Goal: Information Seeking & Learning: Learn about a topic

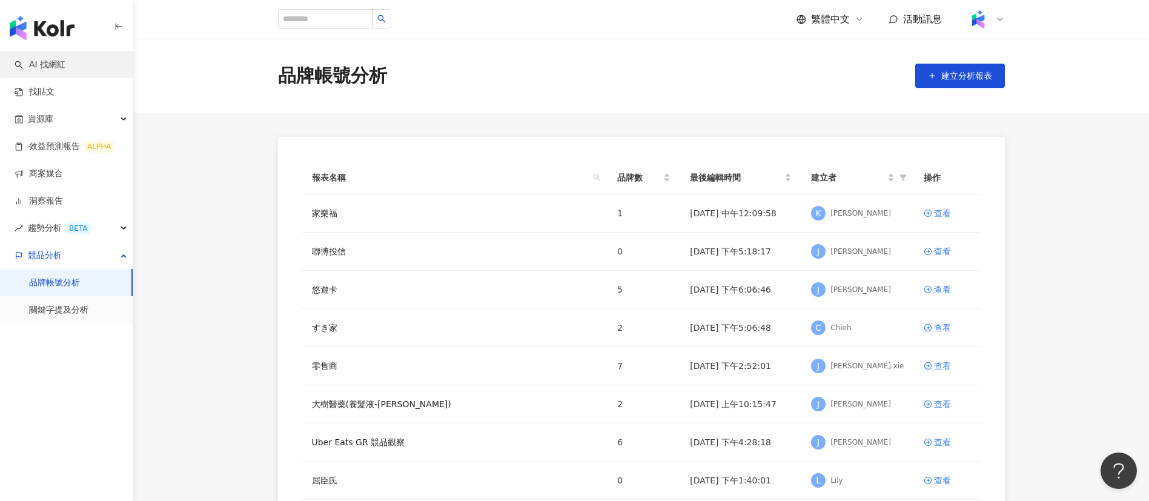
click at [65, 68] on link "AI 找網紅" at bounding box center [40, 65] width 51 height 12
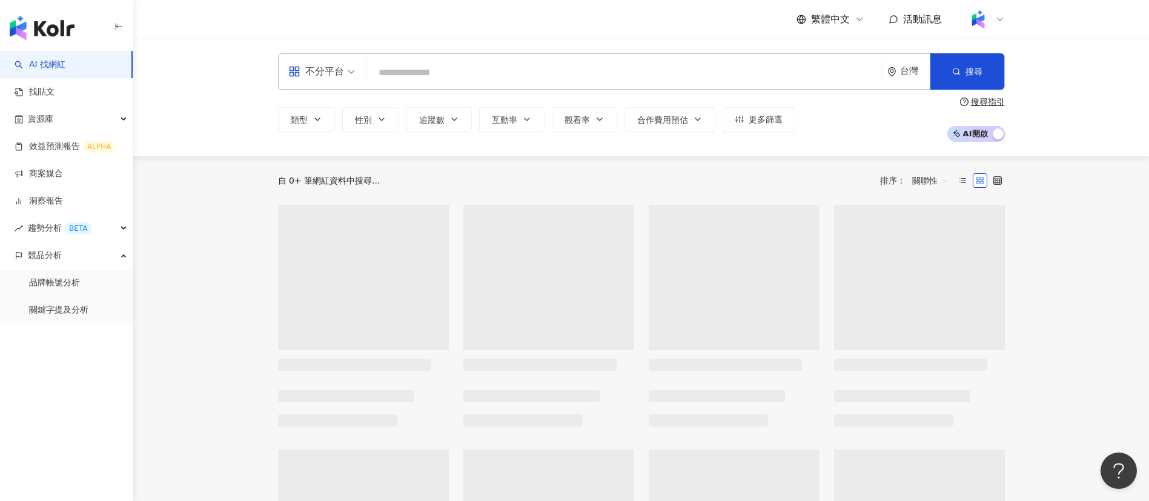
click at [449, 71] on input "search" at bounding box center [624, 72] width 505 height 23
type input "**********"
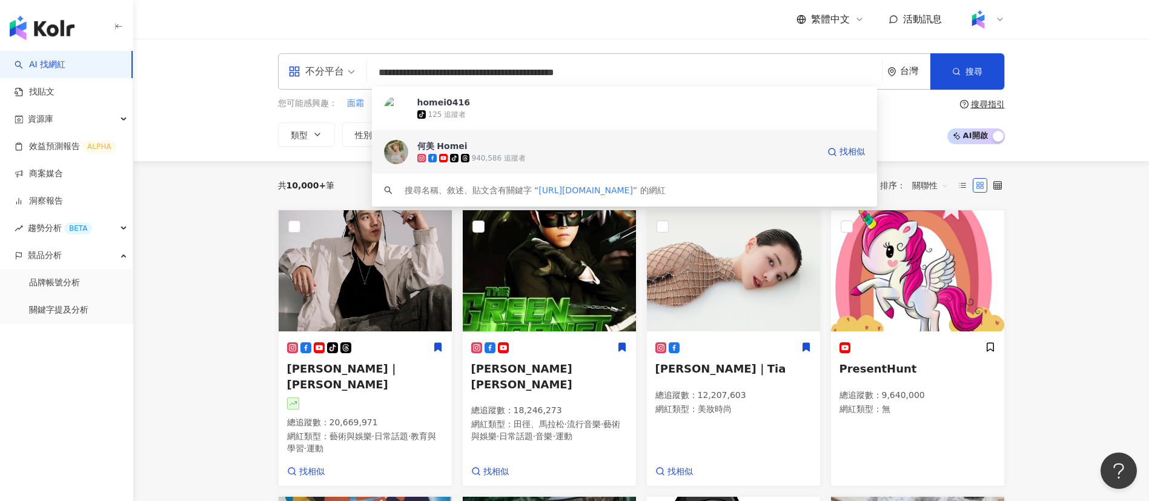
click at [517, 156] on div "940,586 追蹤者" at bounding box center [499, 158] width 54 height 10
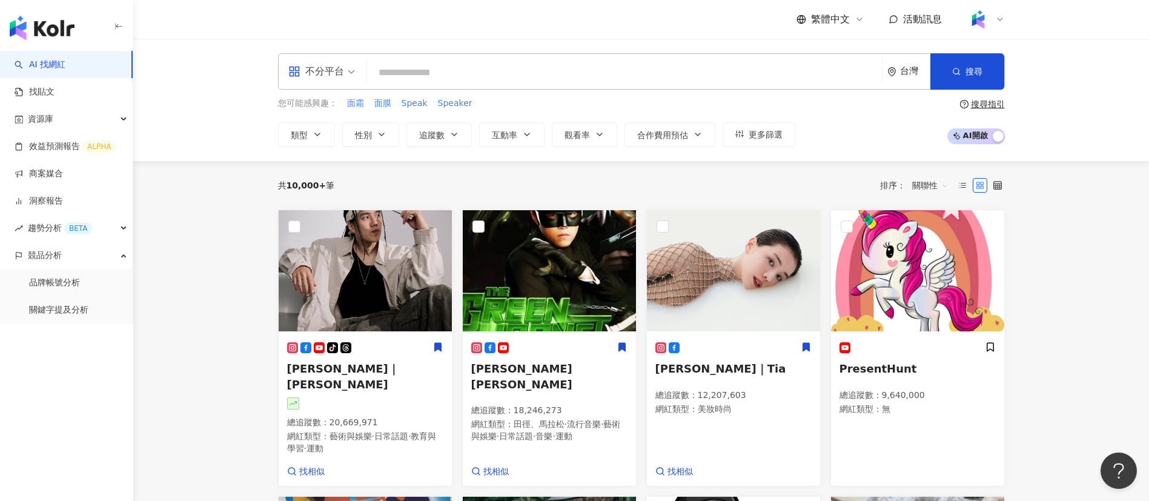
click at [515, 14] on div "繁體中文 活動訊息" at bounding box center [641, 19] width 727 height 39
click at [690, 167] on div "共 10,000+ 筆 排序： 關聯性" at bounding box center [641, 185] width 727 height 48
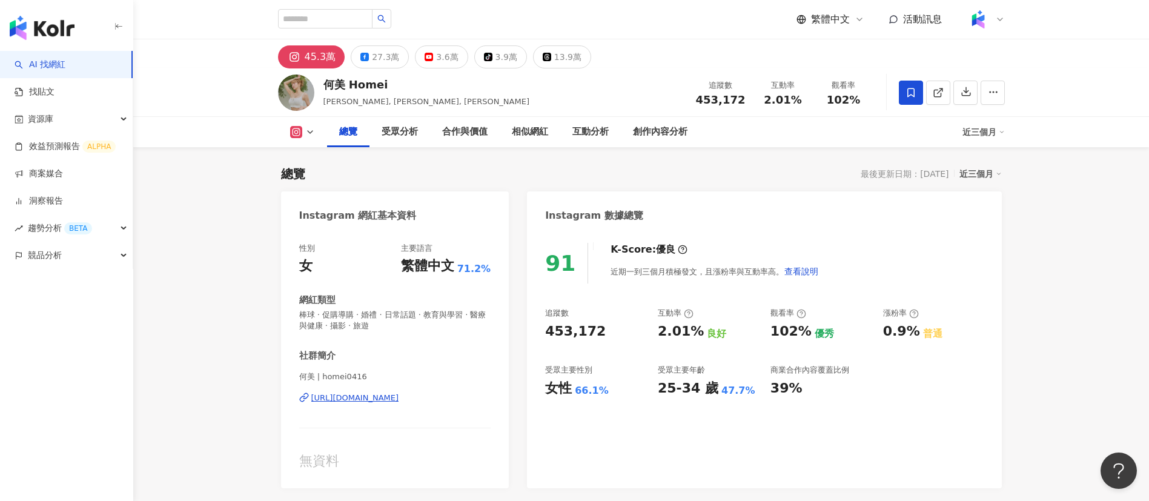
click at [378, 52] on div "27.3萬" at bounding box center [385, 56] width 27 height 17
click at [385, 55] on div "27.3萬" at bounding box center [385, 56] width 27 height 17
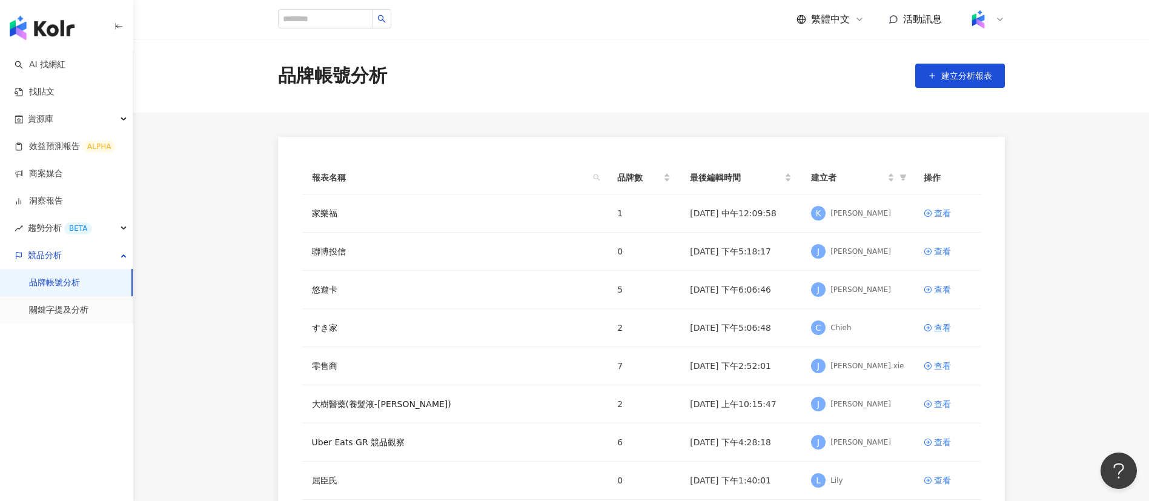
drag, startPoint x: 64, startPoint y: 61, endPoint x: 299, endPoint y: 174, distance: 260.3
click at [64, 61] on link "AI 找網紅" at bounding box center [40, 65] width 51 height 12
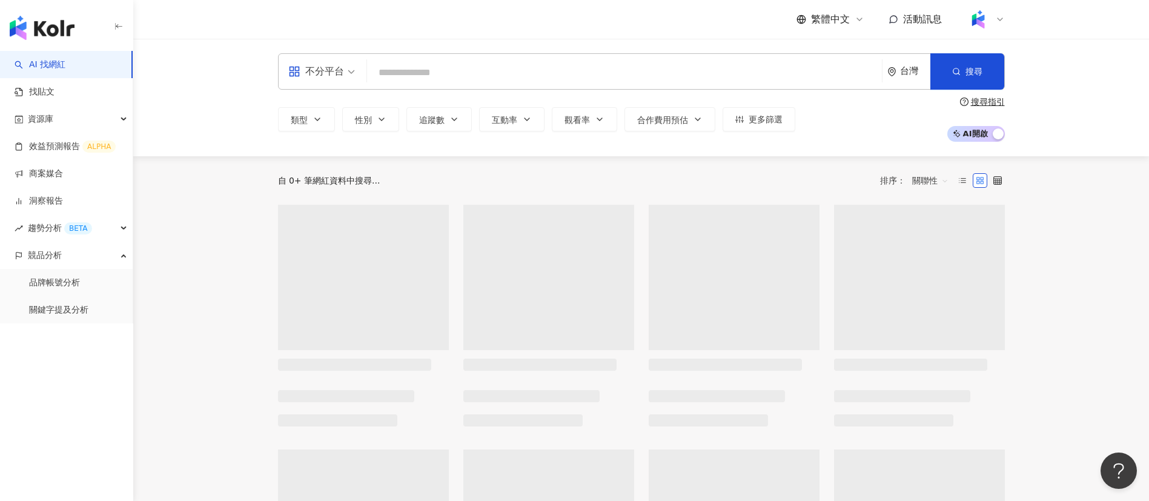
click at [450, 72] on input "search" at bounding box center [624, 72] width 505 height 23
type input "*"
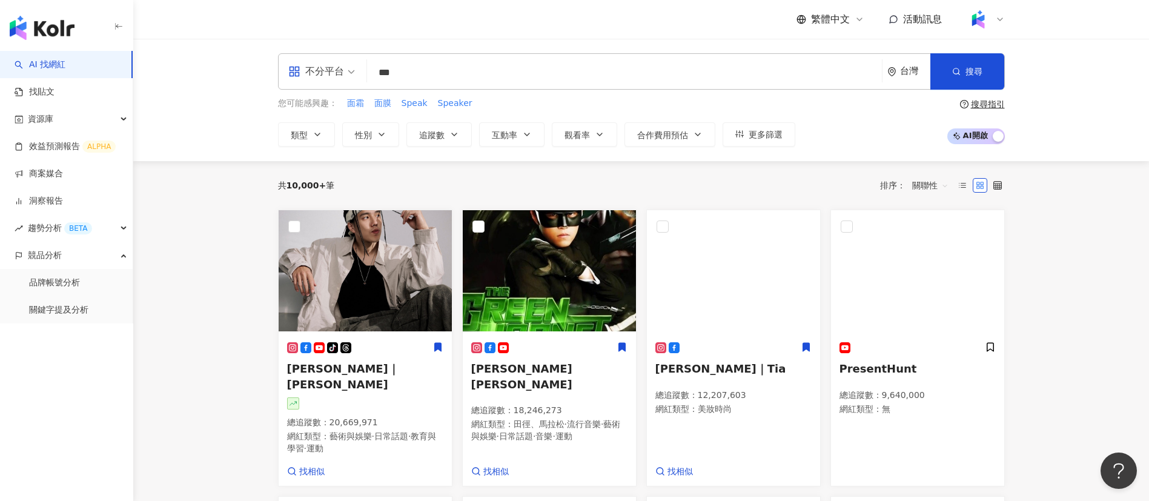
type input "**"
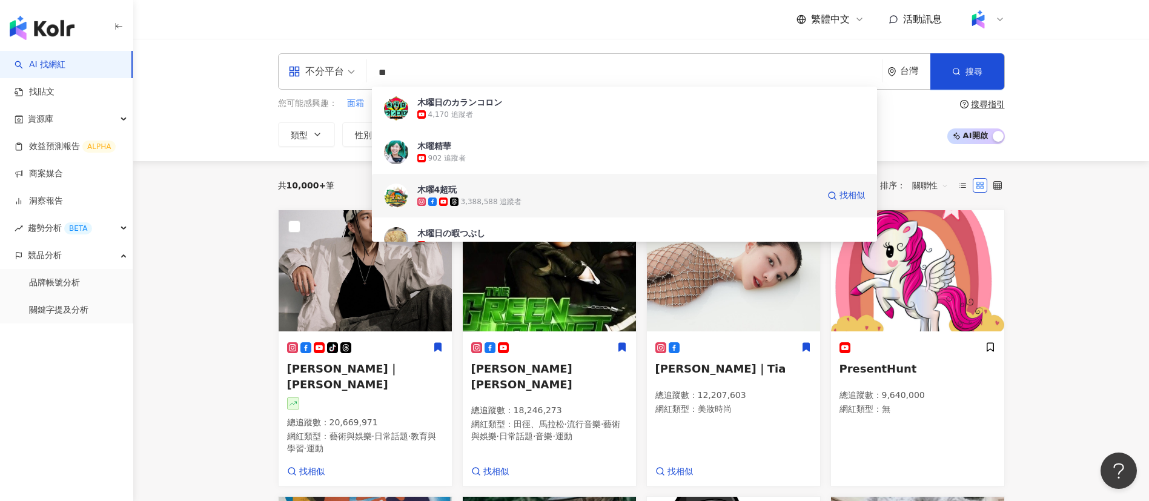
click at [473, 192] on span "木曜4超玩" at bounding box center [617, 189] width 401 height 12
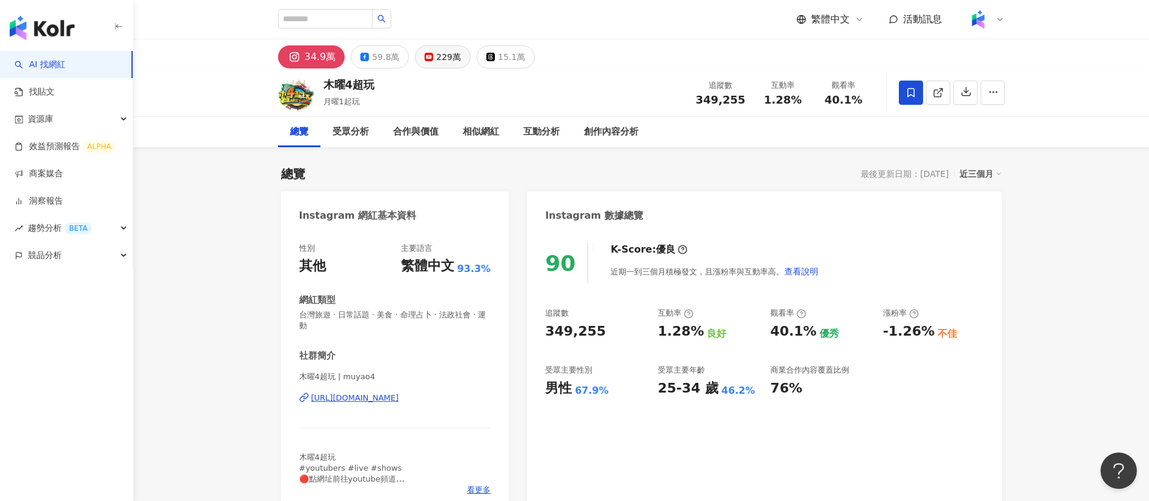
click at [440, 56] on div "229萬" at bounding box center [448, 56] width 25 height 17
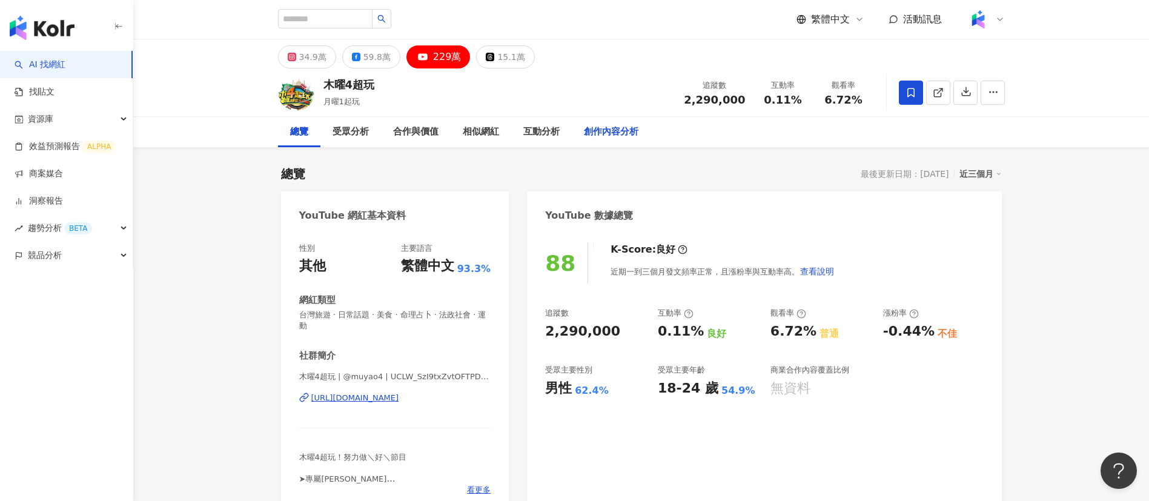
click at [609, 132] on div "創作內容分析" at bounding box center [611, 132] width 55 height 15
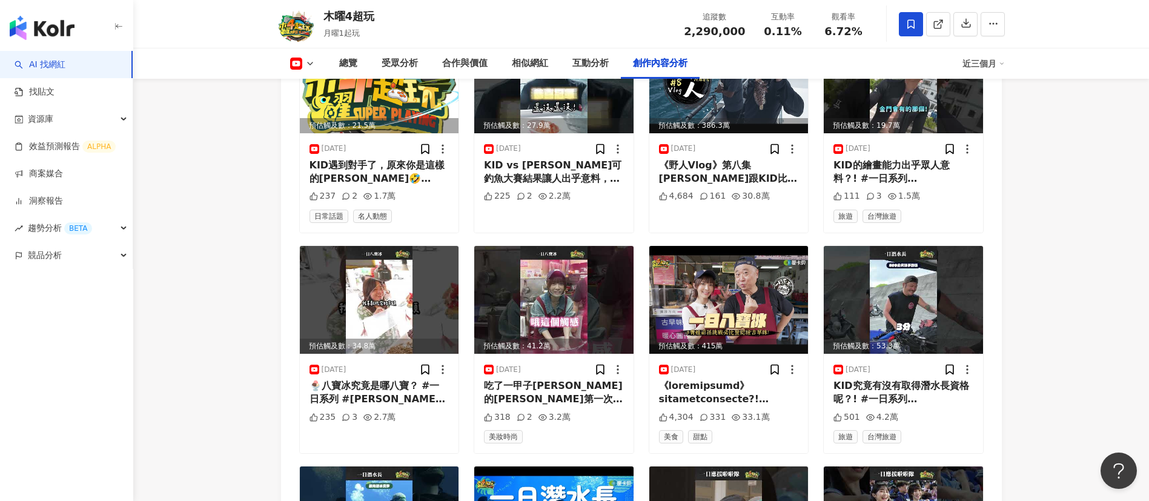
scroll to position [3366, 0]
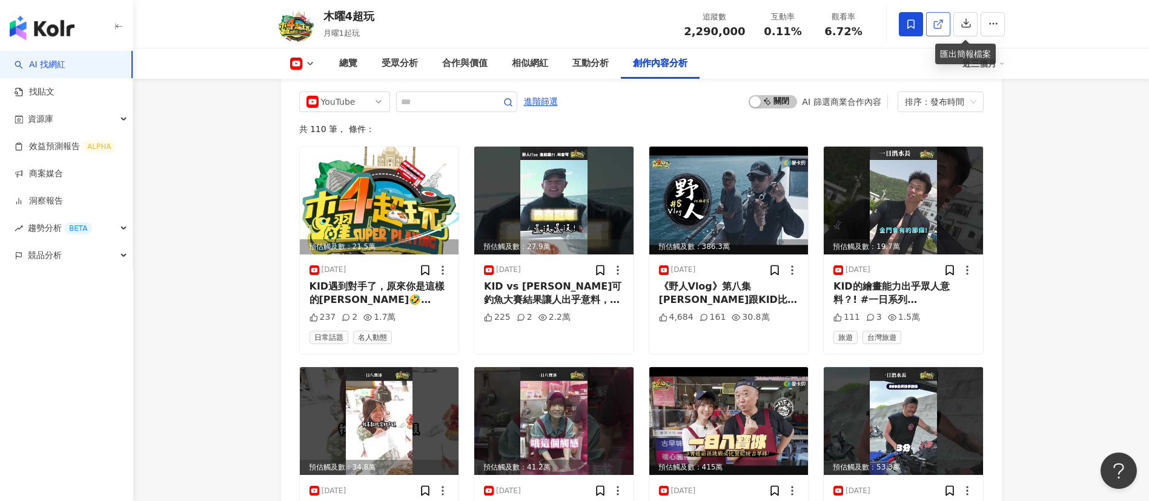
click at [943, 24] on icon at bounding box center [938, 24] width 11 height 11
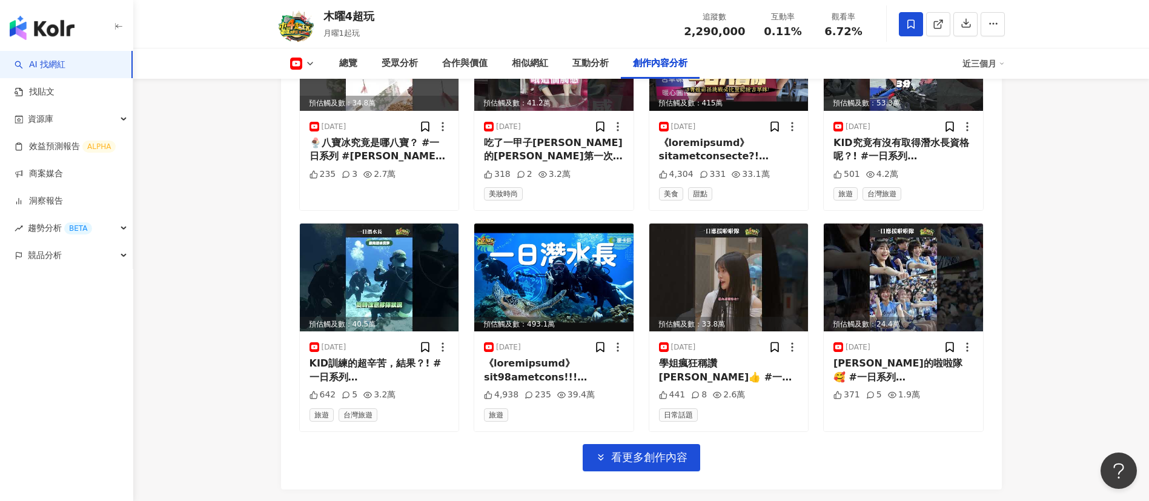
scroll to position [3730, 0]
click at [947, 21] on link at bounding box center [938, 24] width 24 height 24
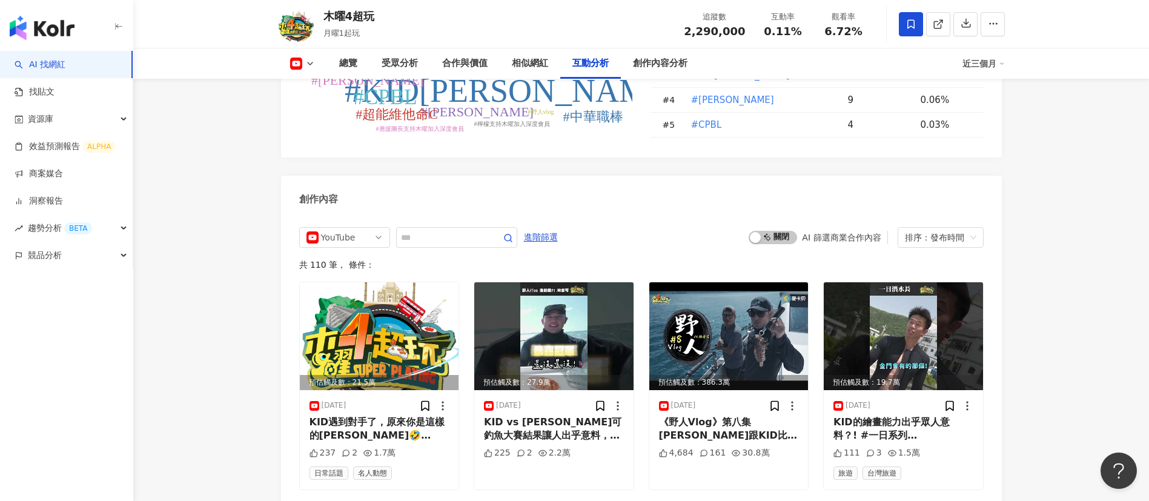
scroll to position [2289, 0]
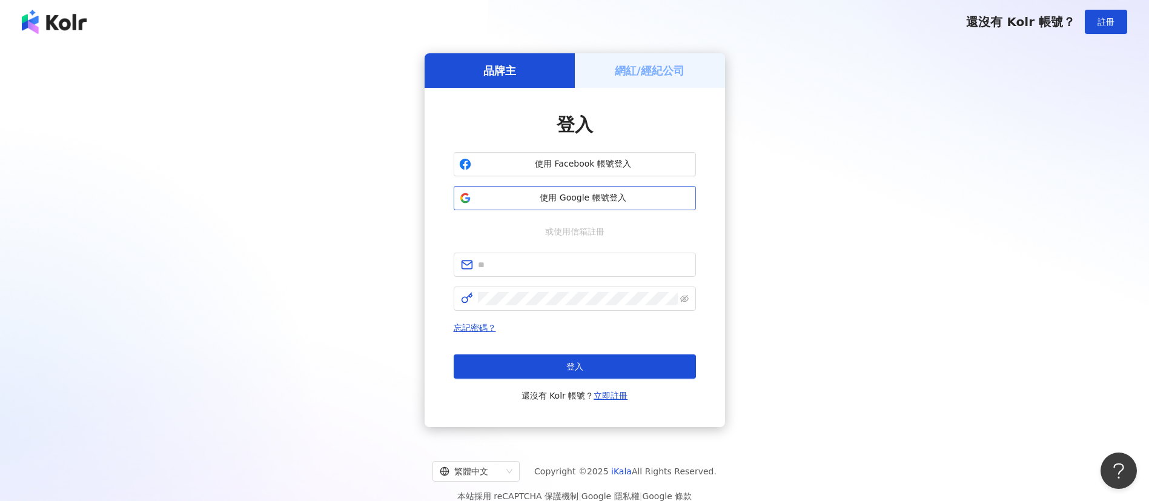
click at [607, 196] on span "使用 Google 帳號登入" at bounding box center [583, 198] width 214 height 12
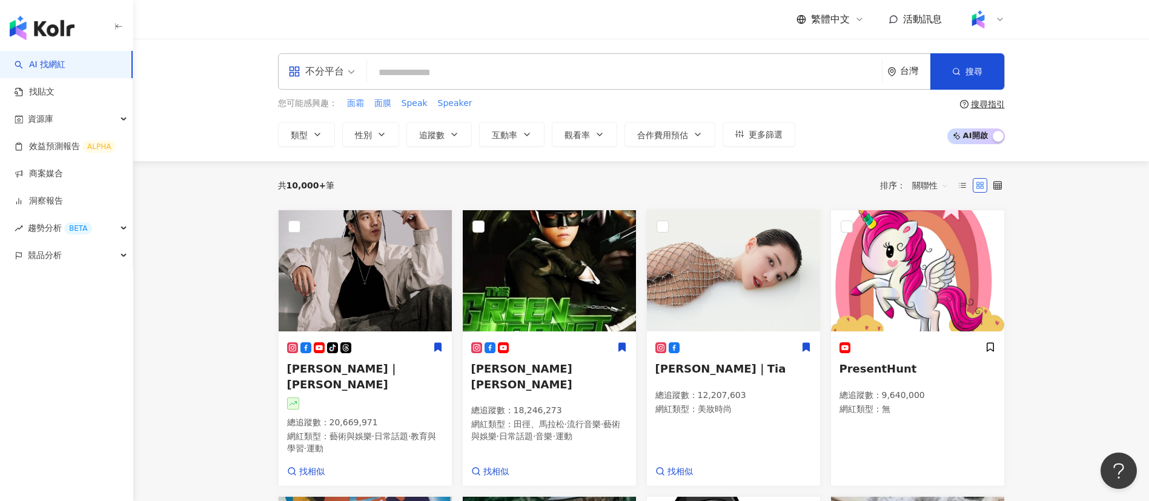
click at [473, 85] on div "不分平台 台灣 搜尋" at bounding box center [641, 71] width 727 height 36
click at [460, 73] on input "search" at bounding box center [624, 72] width 505 height 23
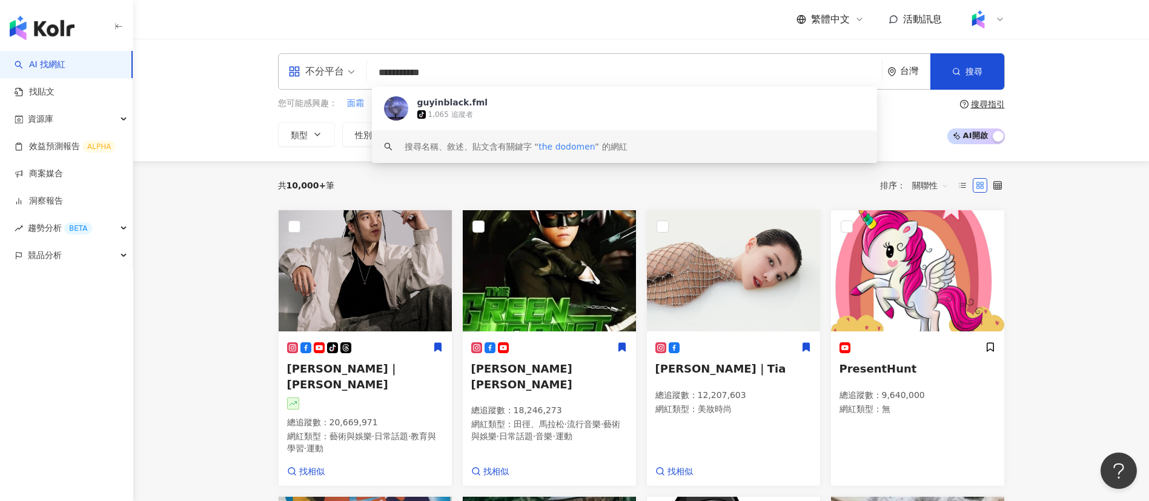
click at [506, 79] on input "**********" at bounding box center [624, 72] width 505 height 23
type input "********"
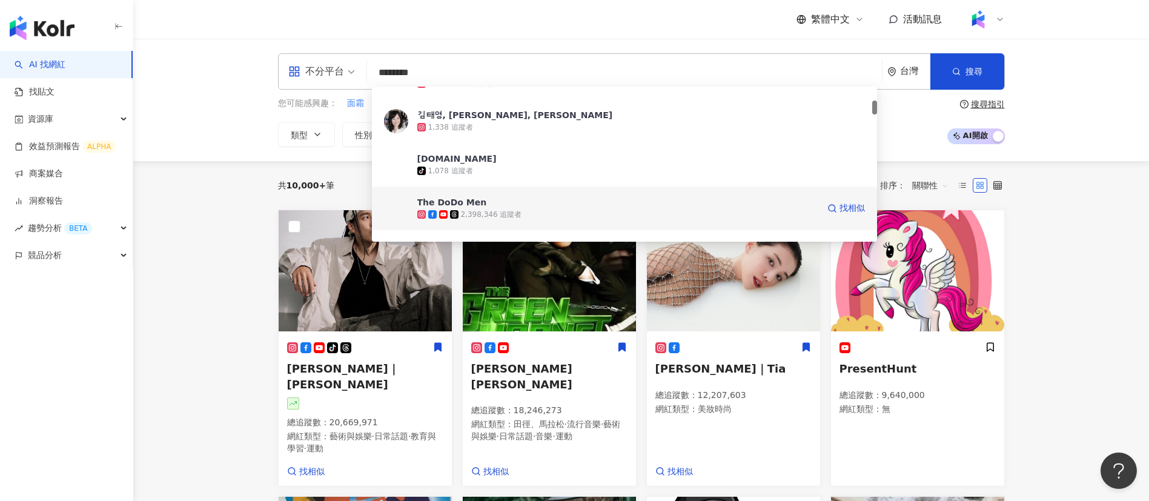
scroll to position [165, 0]
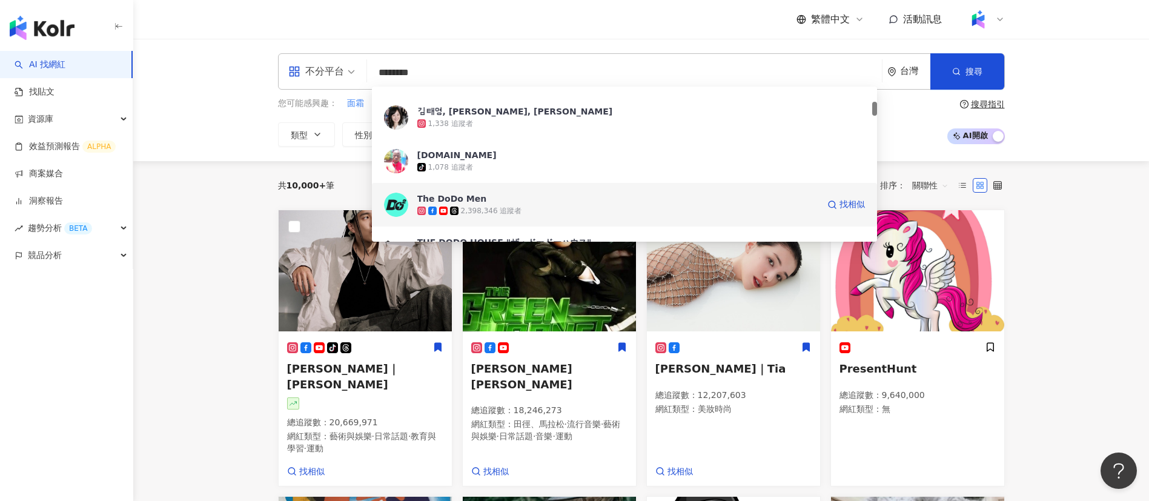
click at [491, 201] on span "The DoDo Men" at bounding box center [617, 199] width 401 height 12
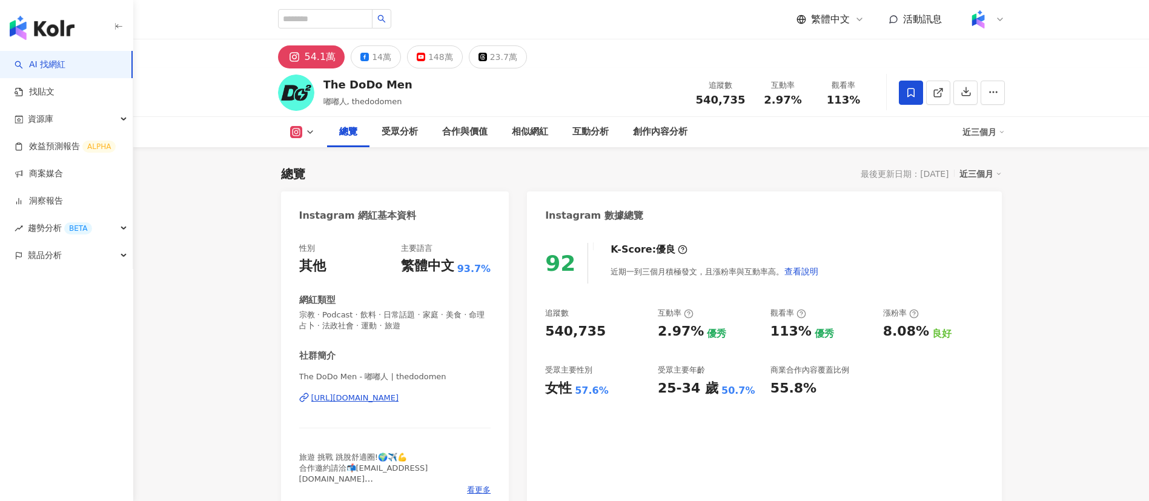
click at [596, 107] on div "The DoDo Men 嘟嘟人, thedodomen 追蹤數 540,735 互動率 2.97% 觀看率 113%" at bounding box center [641, 92] width 775 height 48
click at [652, 127] on div "創作內容分析" at bounding box center [660, 132] width 55 height 15
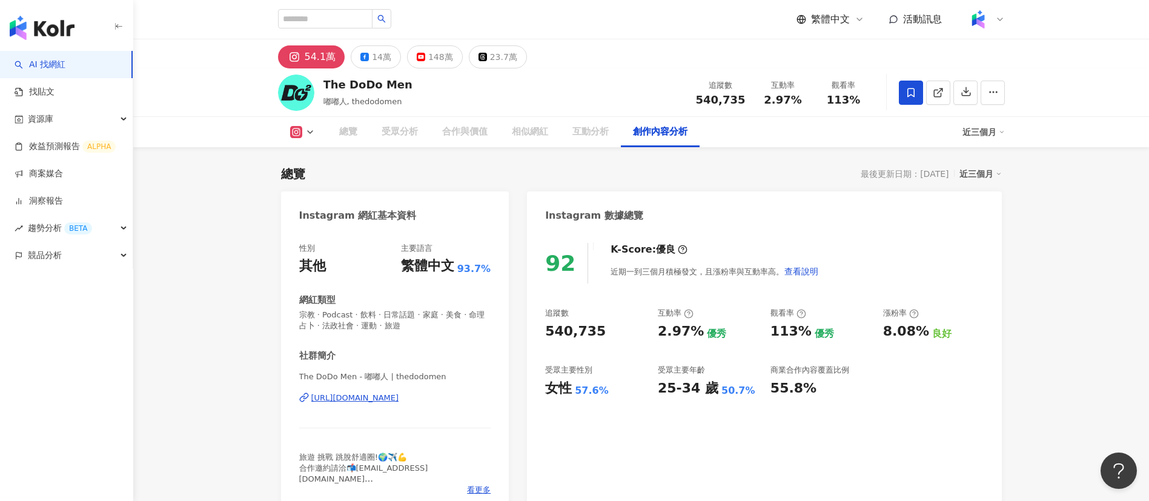
scroll to position [3770, 0]
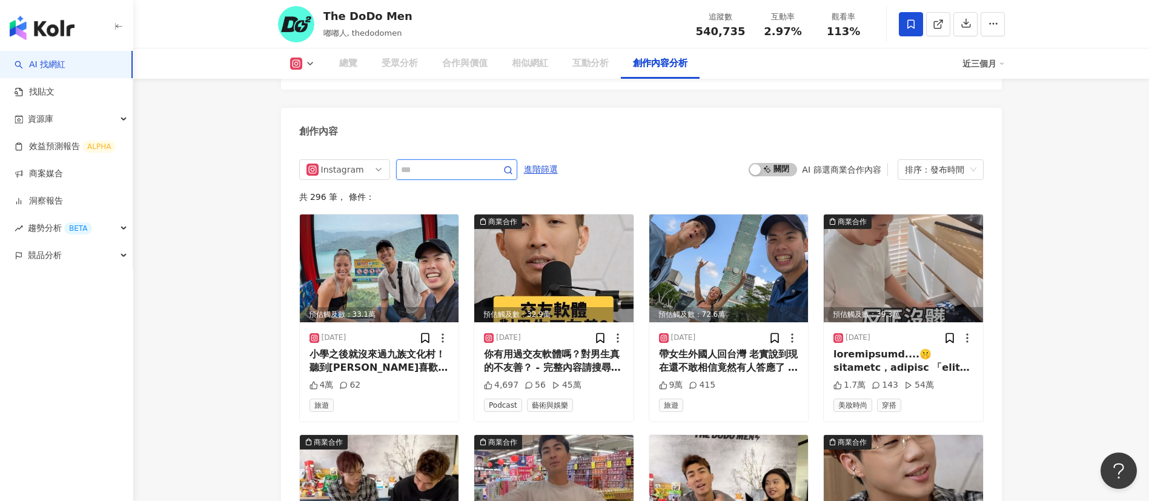
click at [459, 162] on input "text" at bounding box center [443, 169] width 85 height 15
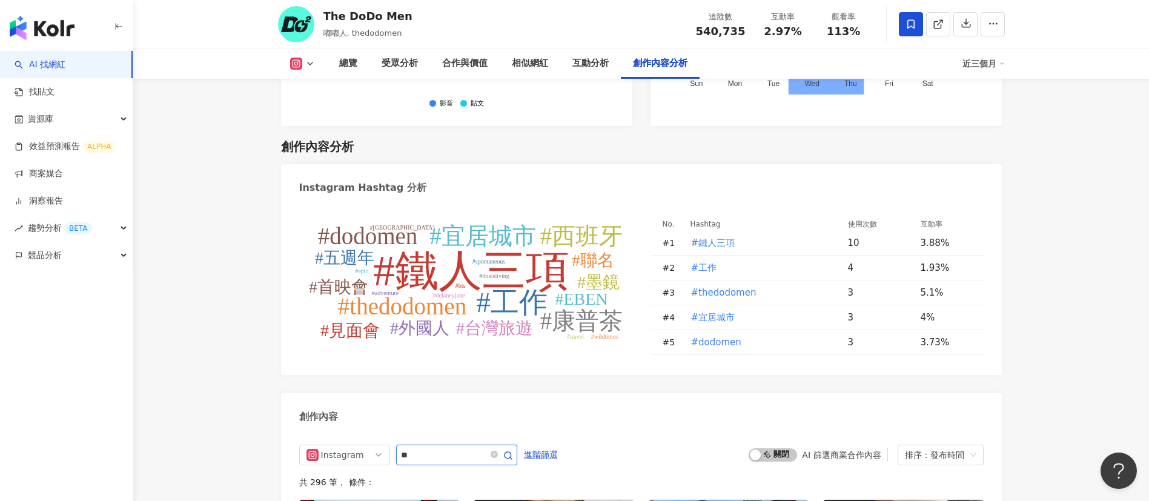
type input "**"
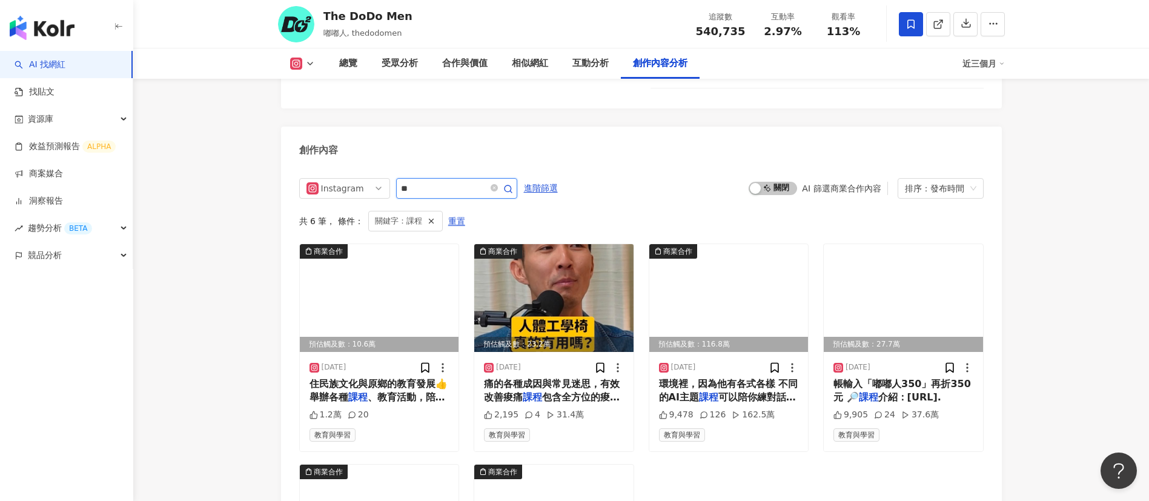
scroll to position [3869, 0]
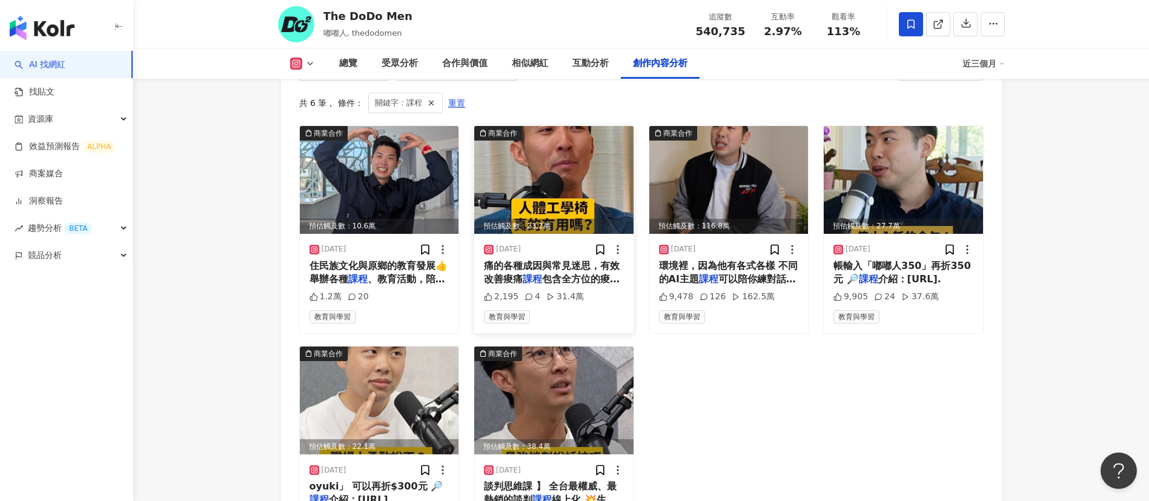
click at [556, 273] on span "包含全方位的痠痛解法，幫助你找到痠痛" at bounding box center [552, 285] width 136 height 25
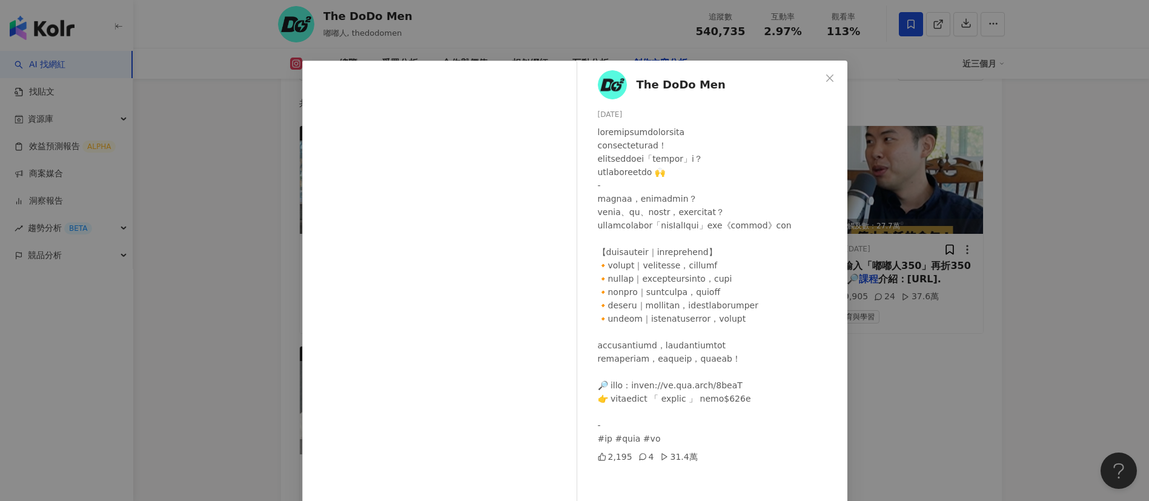
click at [709, 233] on div at bounding box center [718, 285] width 240 height 320
click at [881, 363] on div "The DoDo Men 2025/3/3 2,195 4 31.4萬 查看原始貼文" at bounding box center [574, 250] width 1149 height 501
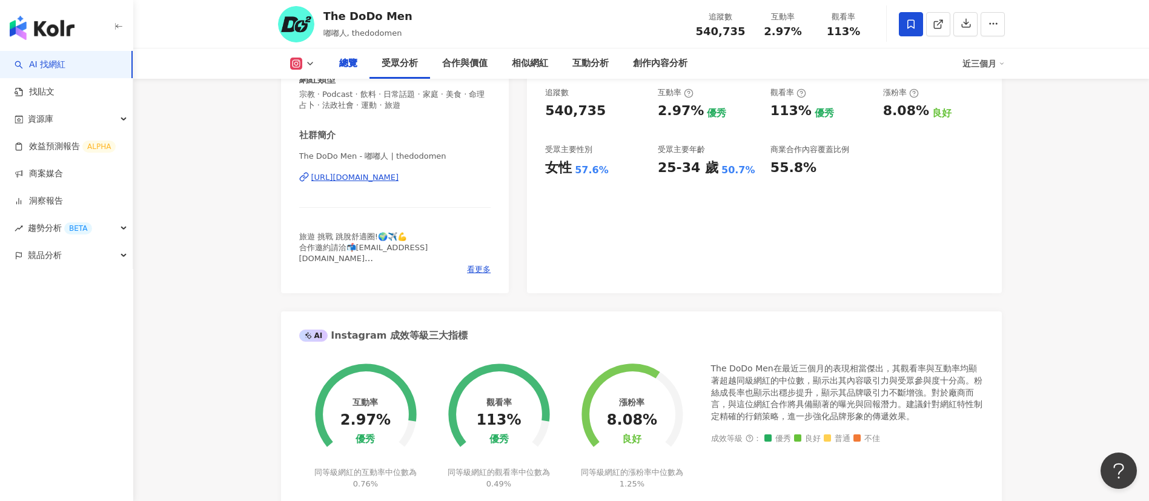
scroll to position [0, 0]
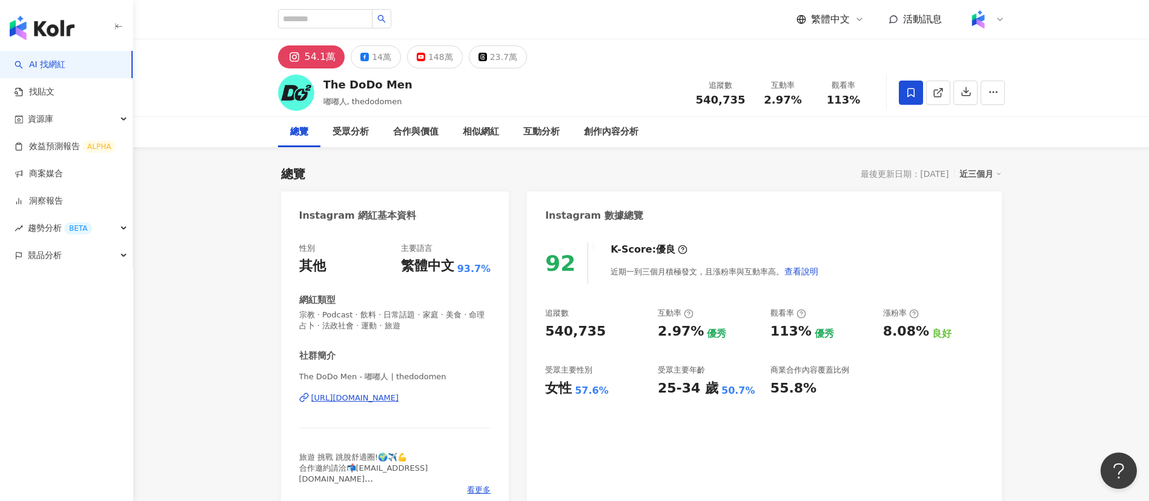
click at [592, 62] on div "54.1萬 14萬 148萬 23.7萬" at bounding box center [641, 53] width 775 height 29
click at [428, 55] on div "148萬" at bounding box center [440, 56] width 25 height 17
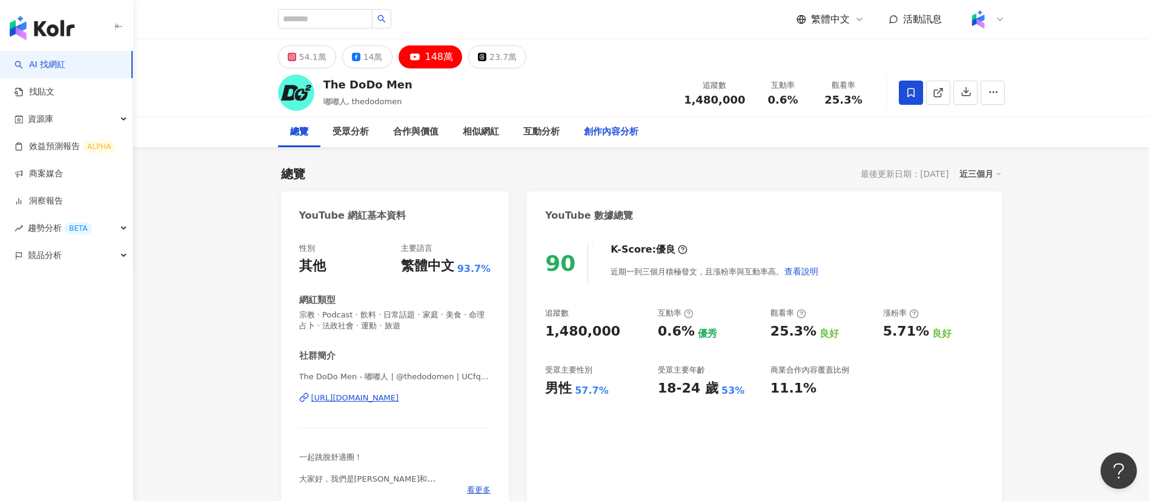
click at [613, 136] on div "創作內容分析" at bounding box center [611, 132] width 55 height 15
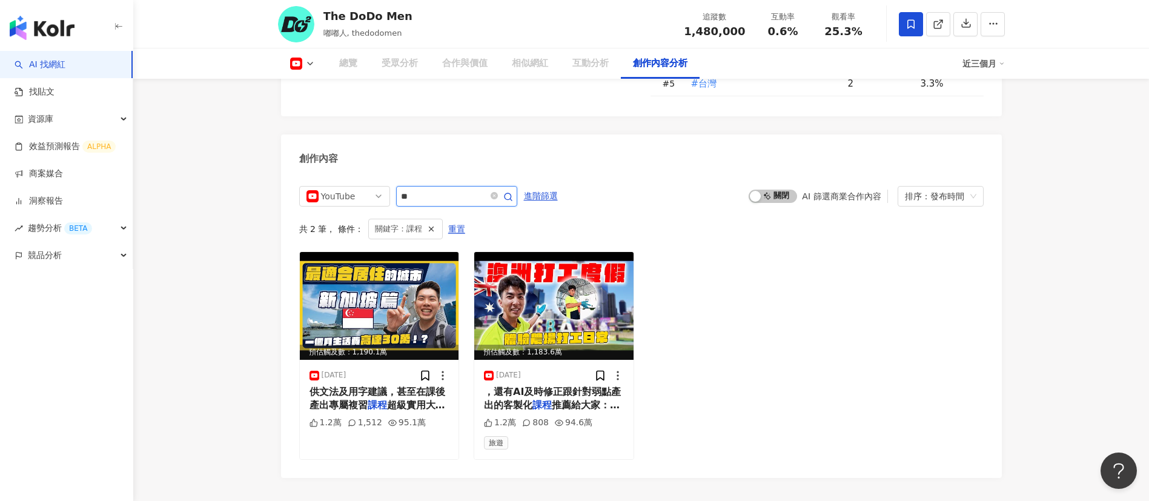
click at [464, 195] on input "**" at bounding box center [443, 196] width 85 height 15
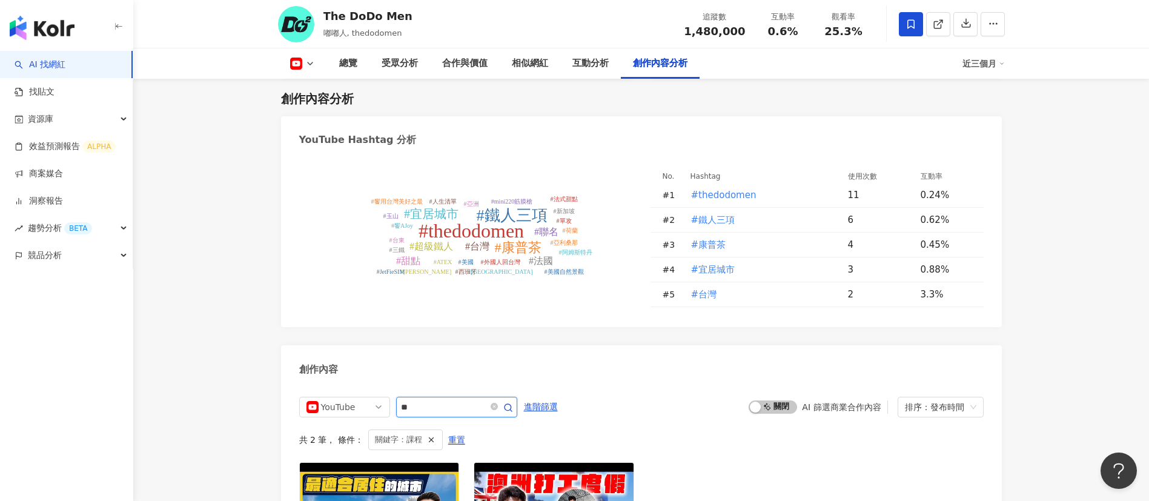
scroll to position [3359, 0]
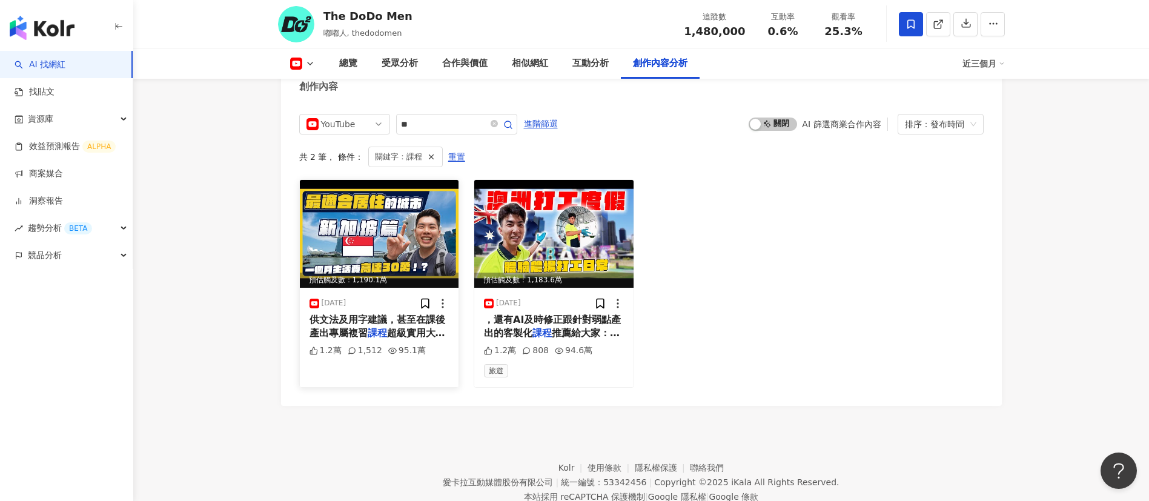
click at [383, 329] on mark "課程" at bounding box center [377, 333] width 19 height 12
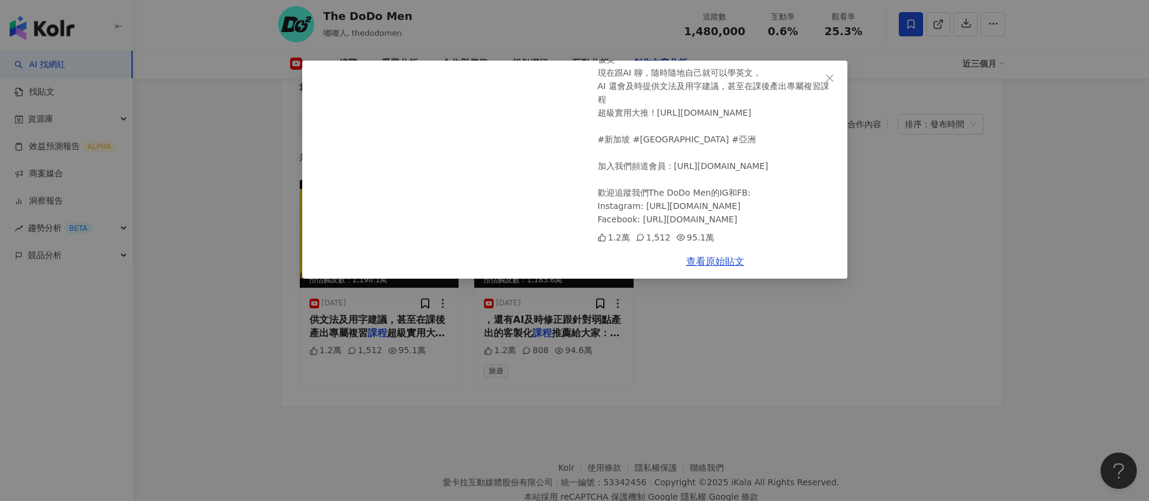
scroll to position [3398, 0]
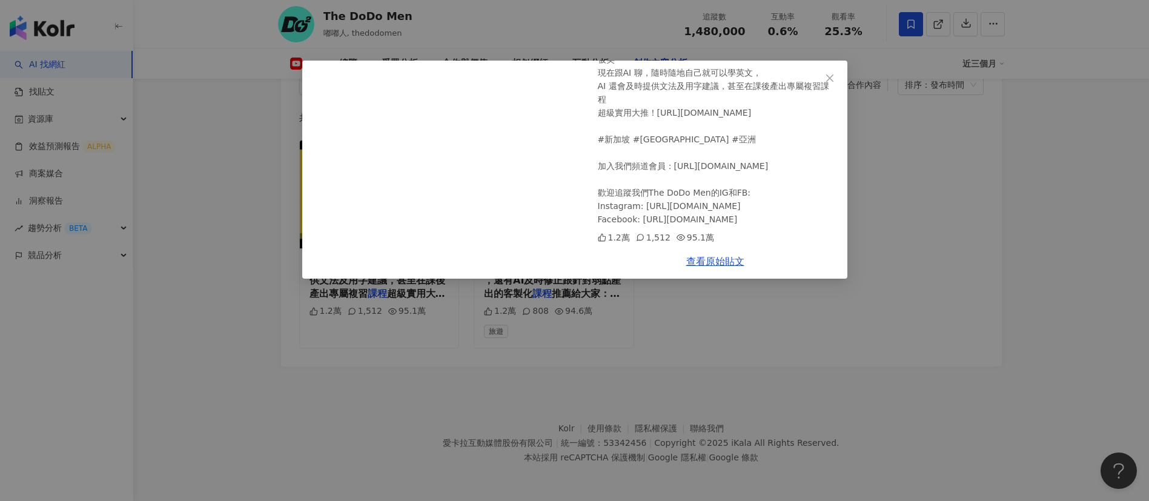
click at [799, 326] on div "The DoDo Men 2025/6/18 新加坡榮登亞洲最宜居城市！？治安超好政府規劃一切的生活品質！ 這次來到被評選為亞洲最適合居住的國家新加坡！ 雖然…" at bounding box center [574, 250] width 1149 height 501
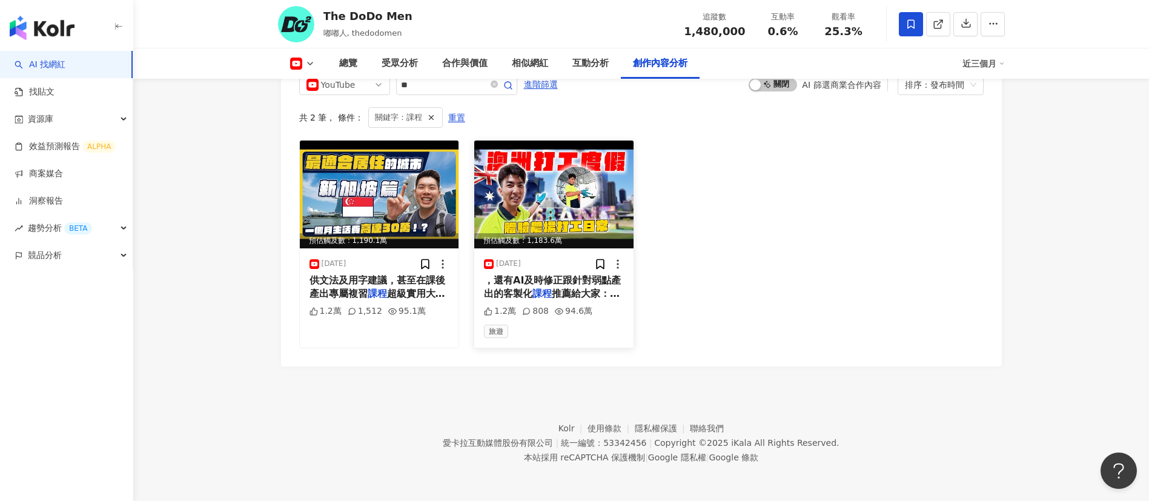
click at [564, 288] on span "推薦給大家：https://bit" at bounding box center [552, 300] width 136 height 25
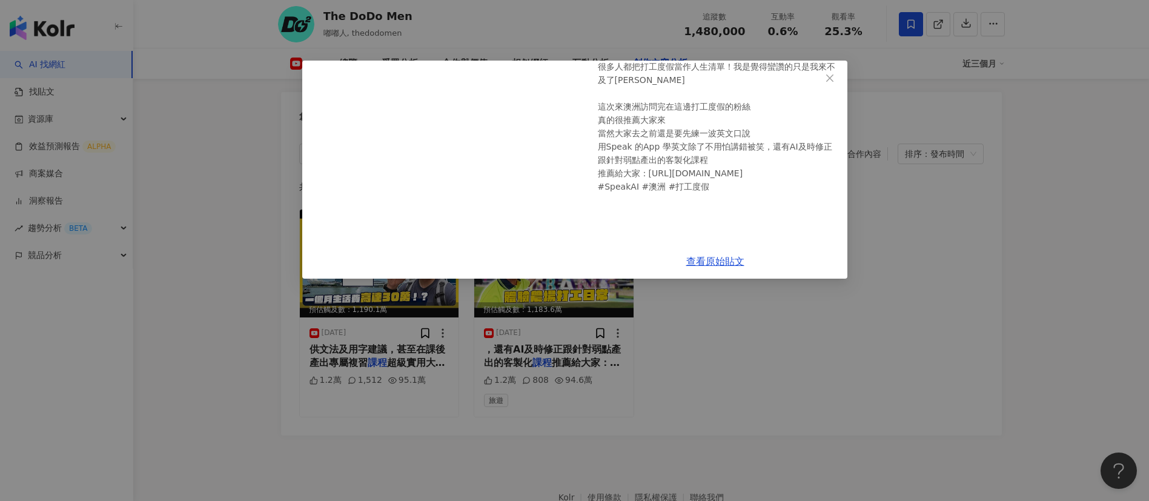
scroll to position [3325, 0]
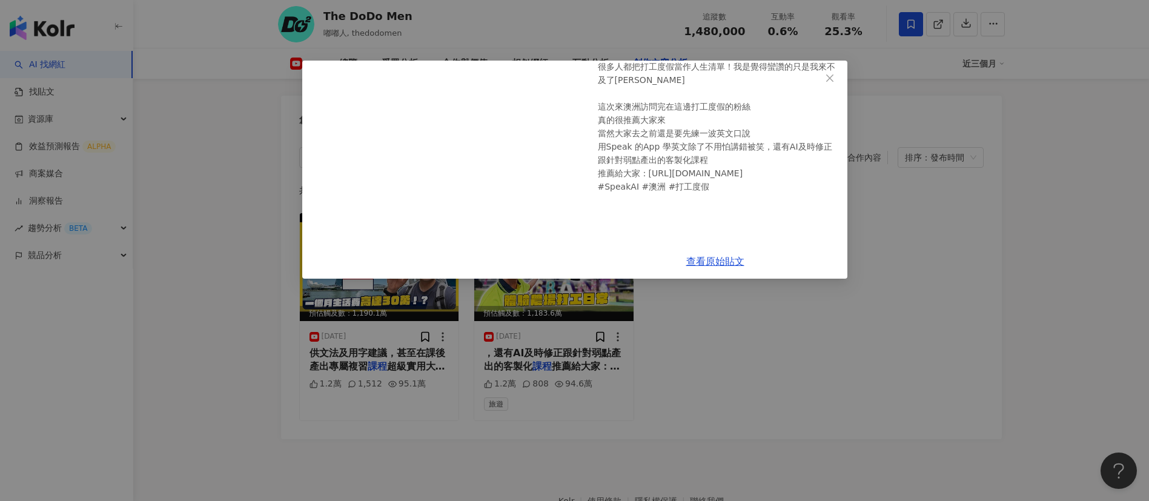
click at [901, 316] on div "The DoDo Men 2025/4/30 我到澳洲打工度假了！比台灣工作好賺又輕鬆？！ 這幾年常常聽到有人去澳洲打工度假，讓我非常好奇！ 這次終於來到台灣…" at bounding box center [574, 250] width 1149 height 501
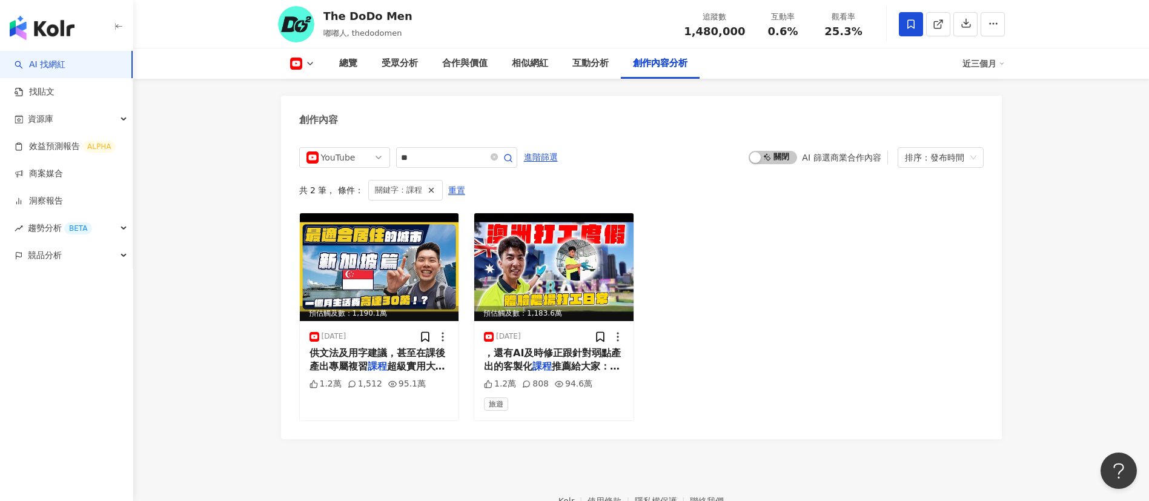
click at [985, 58] on div "近三個月" at bounding box center [983, 63] width 42 height 19
click at [989, 119] on link "近六個月" at bounding box center [989, 114] width 34 height 13
click at [877, 316] on div "預估觸及數：1,190.1萬 2025/6/18 供文法及用字建議，甚至在課後產出專屬複習 課程 超級實用大推！https://bi 1.2萬 1,512 9…" at bounding box center [641, 317] width 684 height 208
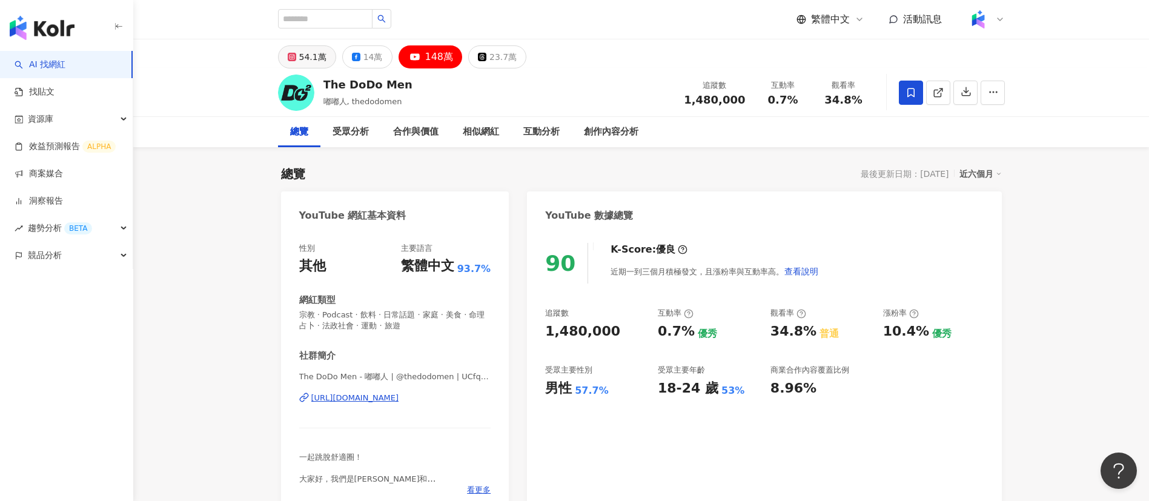
click at [309, 61] on div "54.1萬" at bounding box center [312, 56] width 27 height 17
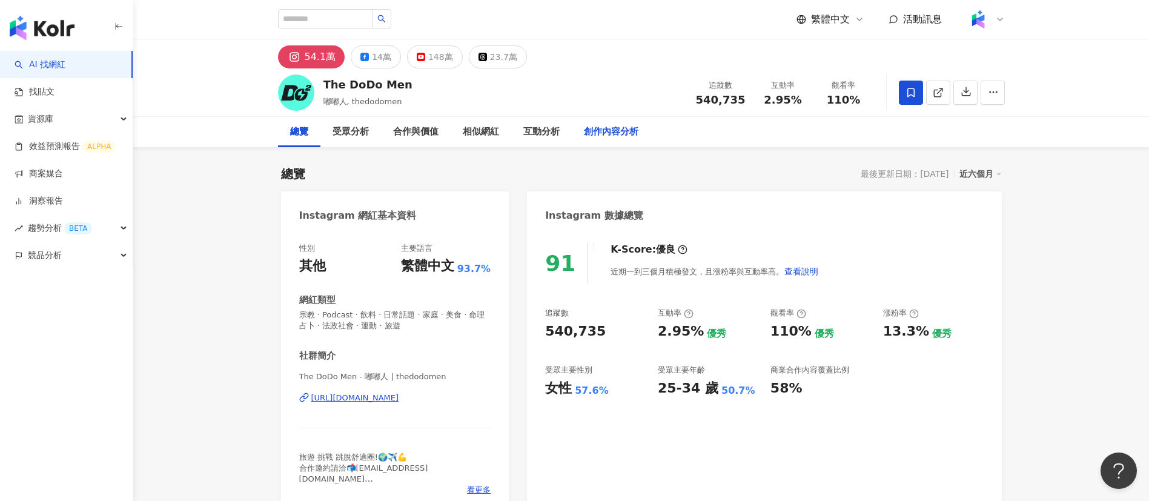
click at [600, 127] on div "創作內容分析" at bounding box center [611, 132] width 55 height 15
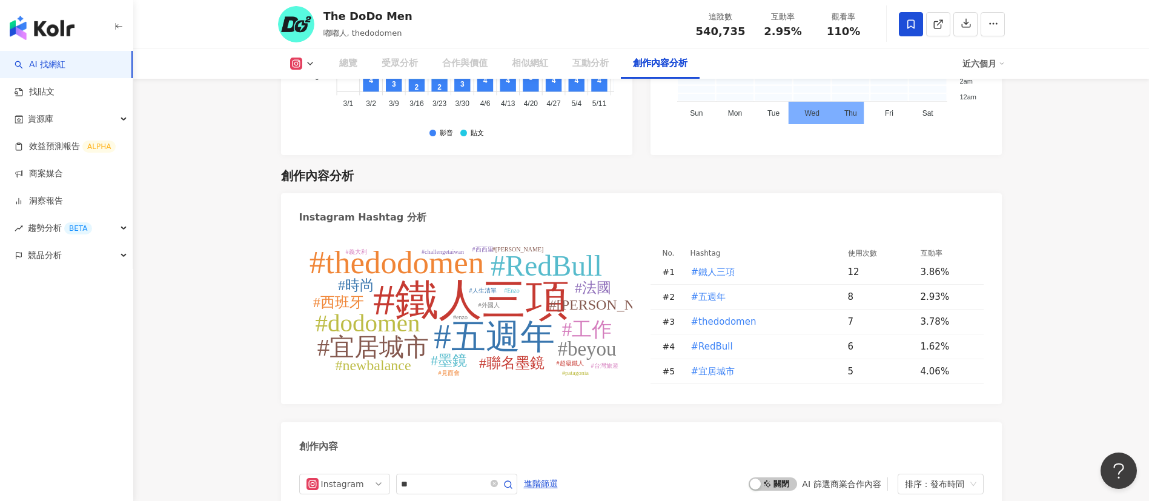
scroll to position [3895, 0]
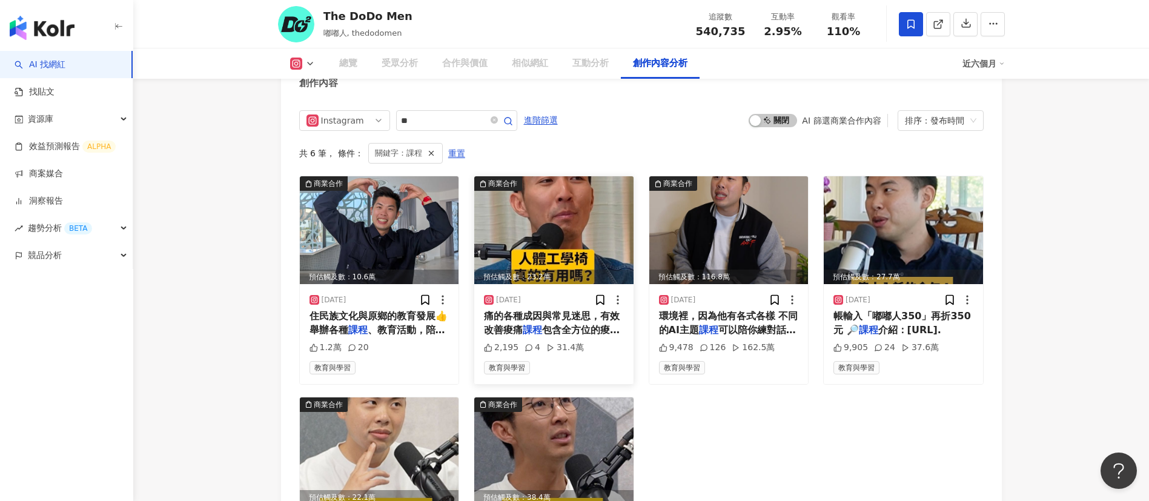
click at [544, 2] on div "The DoDo Men 嘟嘟人, thedodomen 追蹤數 540,735 互動率 2.95% 觀看率 110%" at bounding box center [641, 24] width 775 height 48
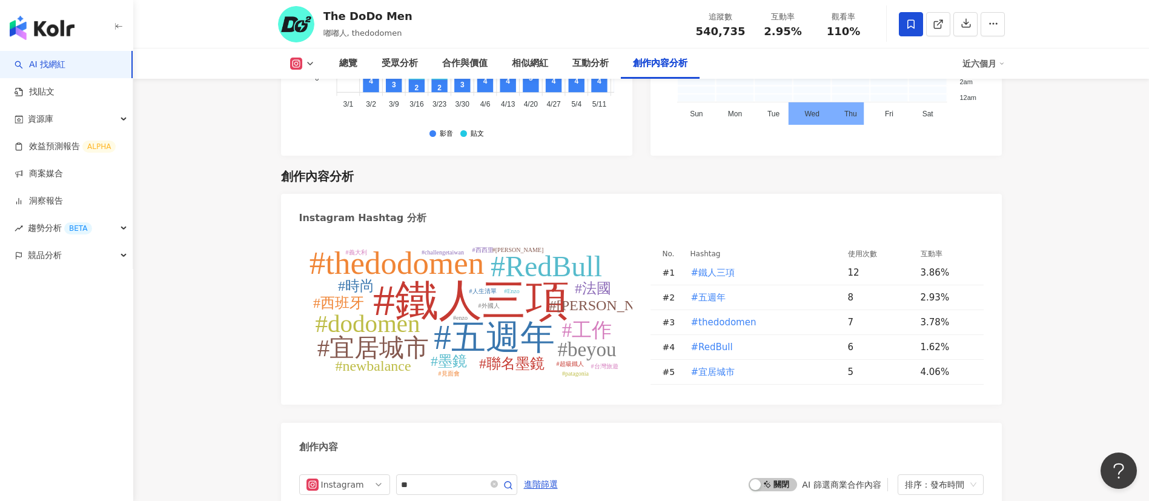
scroll to position [3747, 0]
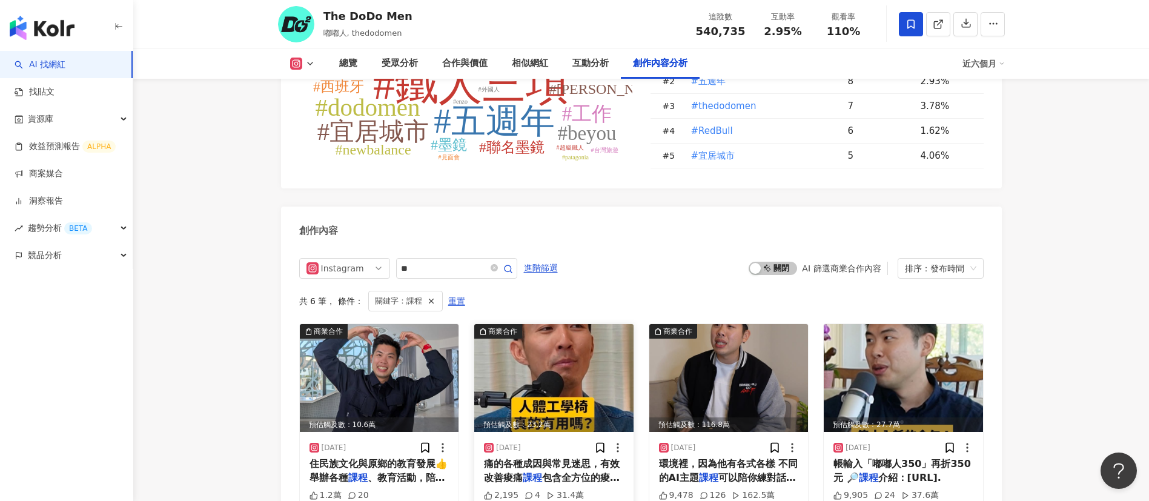
click at [561, 458] on span "痛的各種成因與常見迷思，有效改善痠痛" at bounding box center [552, 470] width 136 height 25
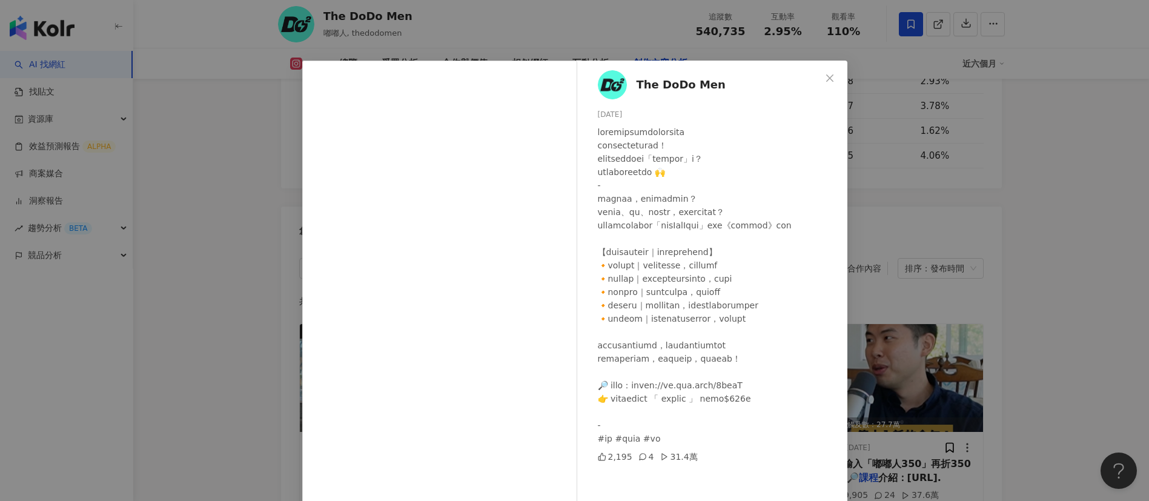
scroll to position [42, 0]
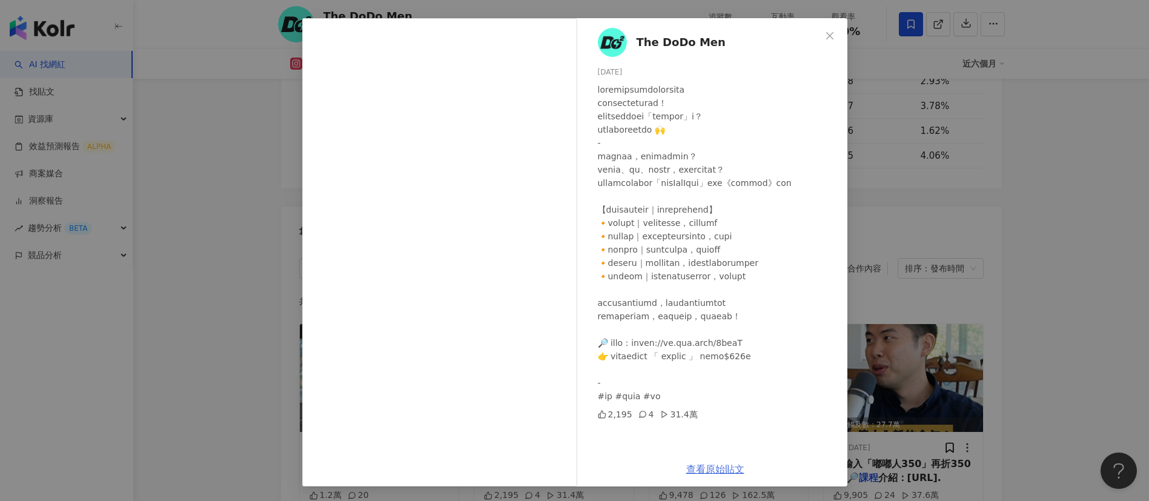
click at [701, 464] on link "查看原始貼文" at bounding box center [715, 469] width 58 height 12
click at [990, 323] on div "The DoDo Men 2025/3/3 2,195 4 31.4萬 查看原始貼文" at bounding box center [574, 250] width 1149 height 501
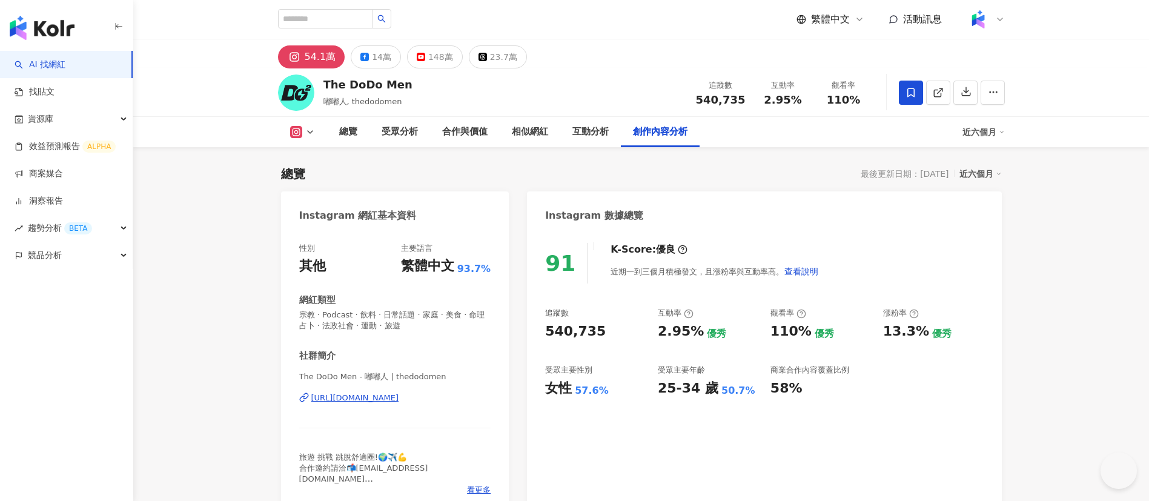
scroll to position [3747, 0]
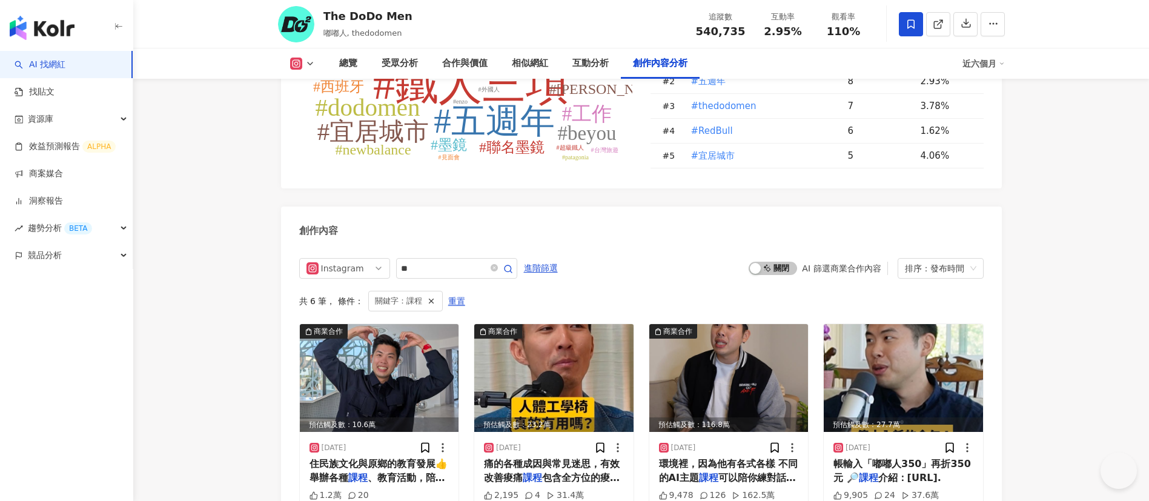
click at [892, 472] on span "介紹：[URL]." at bounding box center [909, 478] width 63 height 12
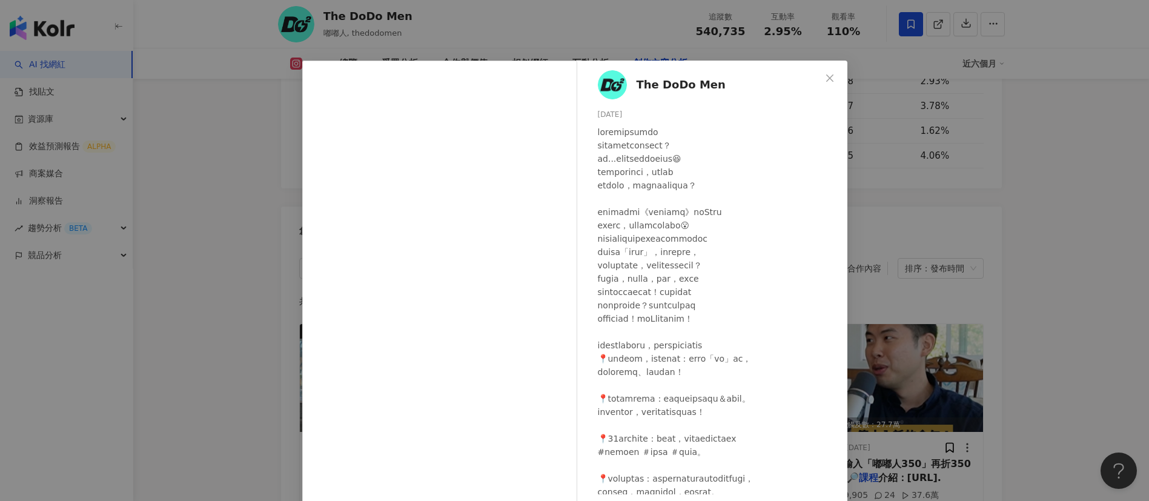
scroll to position [196, 0]
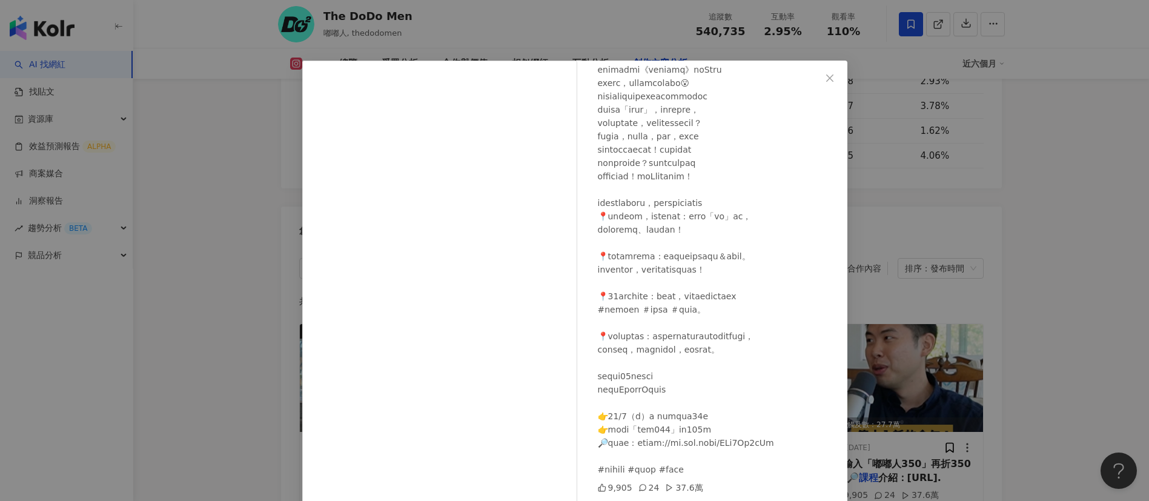
click at [736, 362] on div at bounding box center [718, 229] width 240 height 493
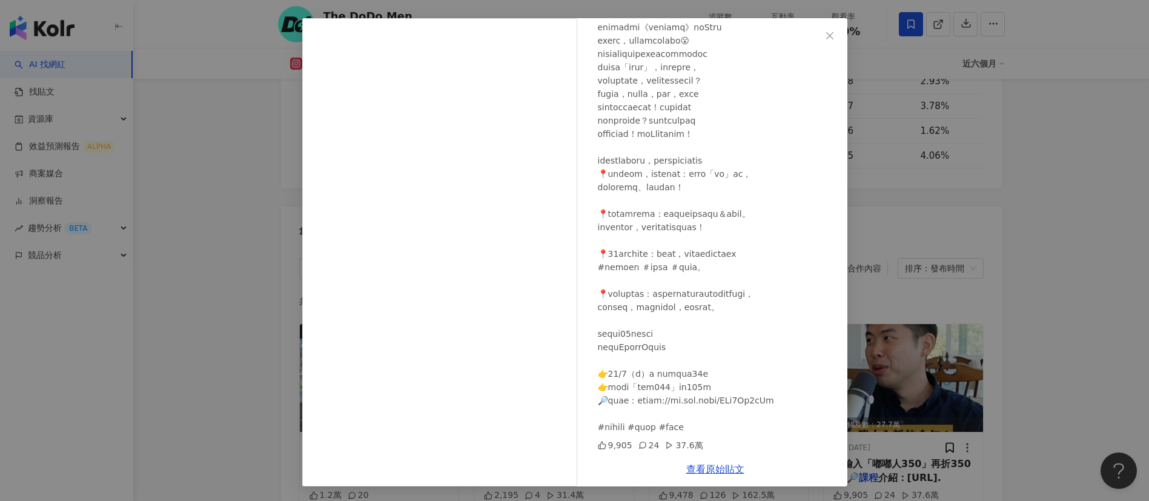
click at [926, 236] on div "The DoDo Men 2024/11/25 9,905 24 37.6萬 查看原始貼文" at bounding box center [574, 250] width 1149 height 501
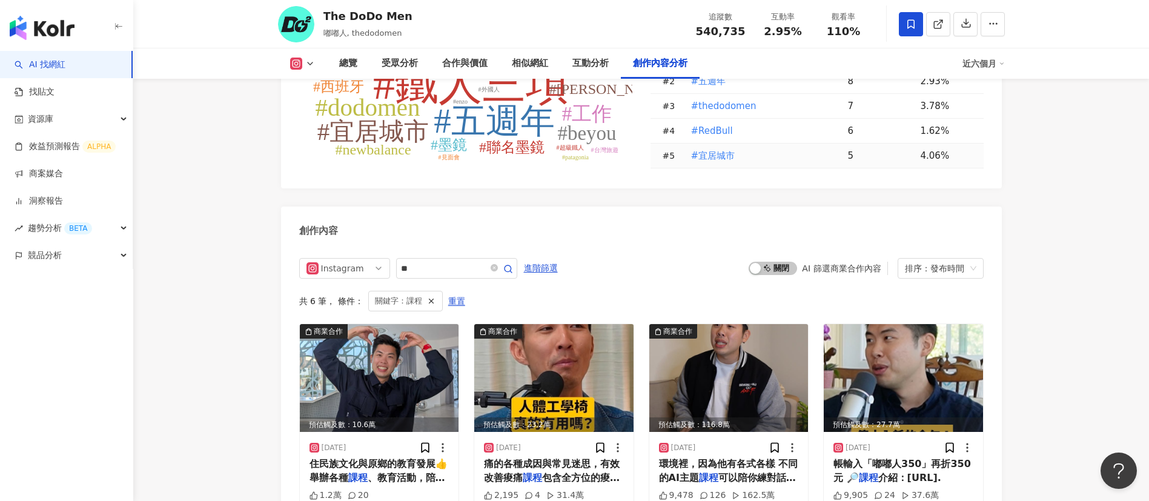
click at [773, 75] on div "總覽 受眾分析 合作與價值 相似網紅 互動分析 創作內容分析" at bounding box center [644, 63] width 635 height 30
click at [775, 207] on div "創作內容" at bounding box center [641, 226] width 721 height 39
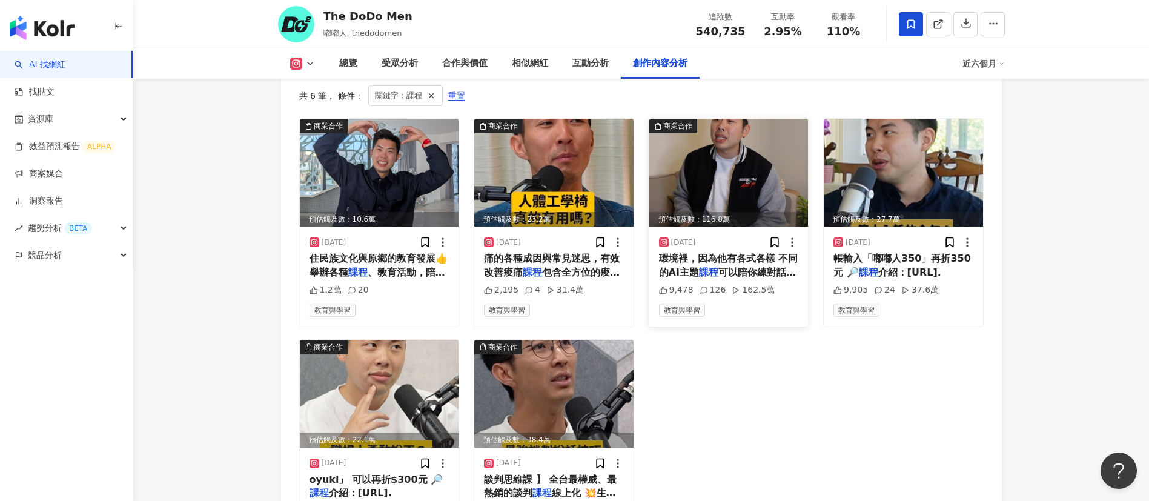
click at [719, 266] on span "可以陪你練對話， 真的很像有個貼身家" at bounding box center [727, 278] width 137 height 25
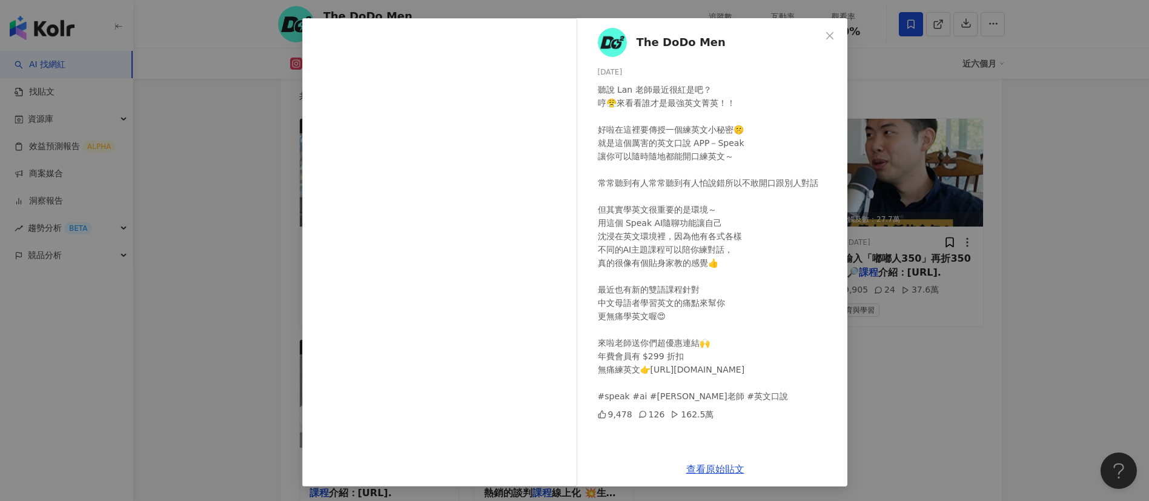
scroll to position [42, 0]
click at [876, 351] on div "The DoDo Men 2024/12/6 聽說 Lan 老師最近很紅是吧？ 哼😤來看看誰才是最強英文菁英！！ 好啦在這裡要傳授一個練英文小秘密🤫 就是這個…" at bounding box center [574, 250] width 1149 height 501
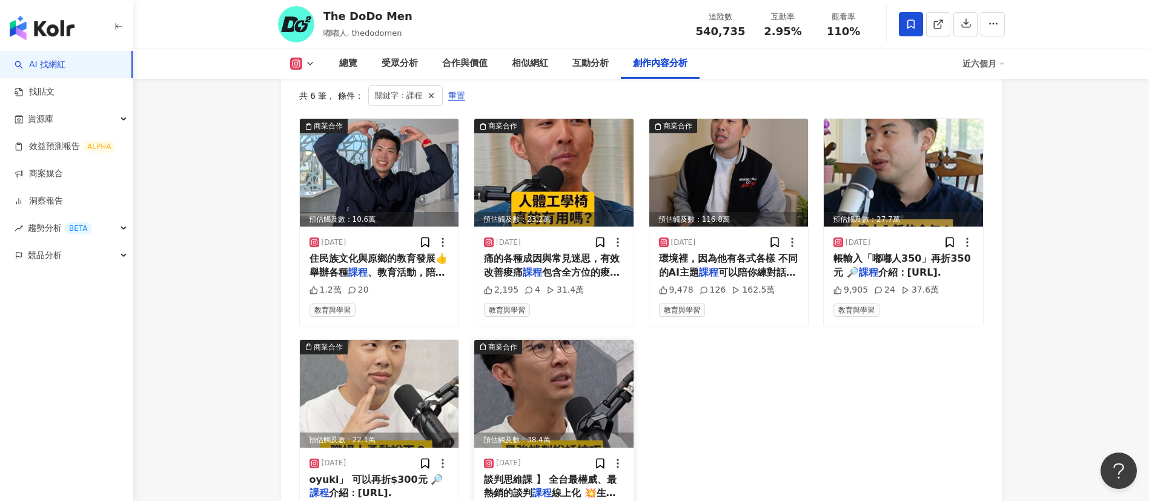
click at [581, 487] on span "線上化 💥生活中處處是談判，一堂一" at bounding box center [550, 499] width 132 height 25
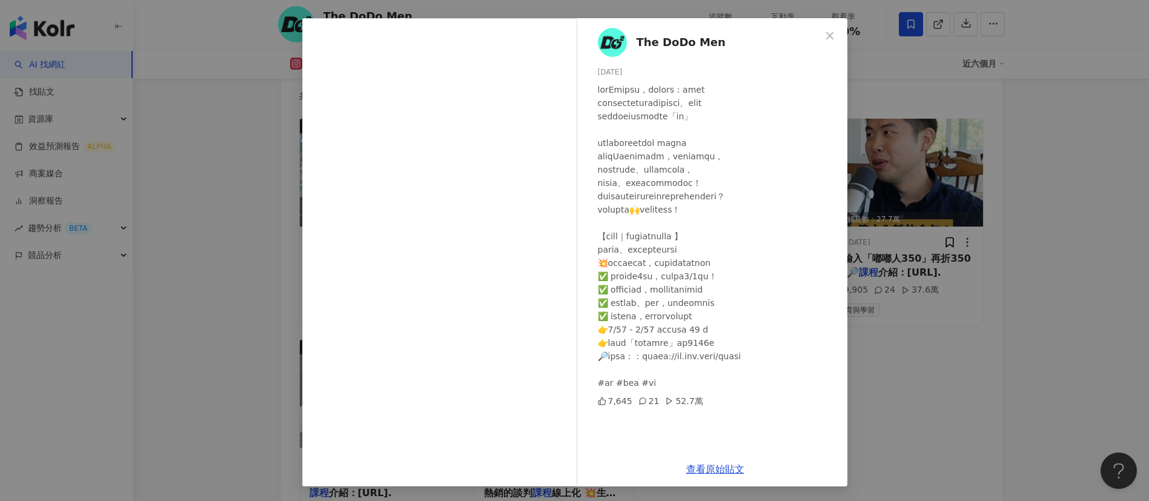
click at [899, 335] on div "The DoDo Men 2024/9/16 7,645 21 52.7萬 查看原始貼文" at bounding box center [574, 250] width 1149 height 501
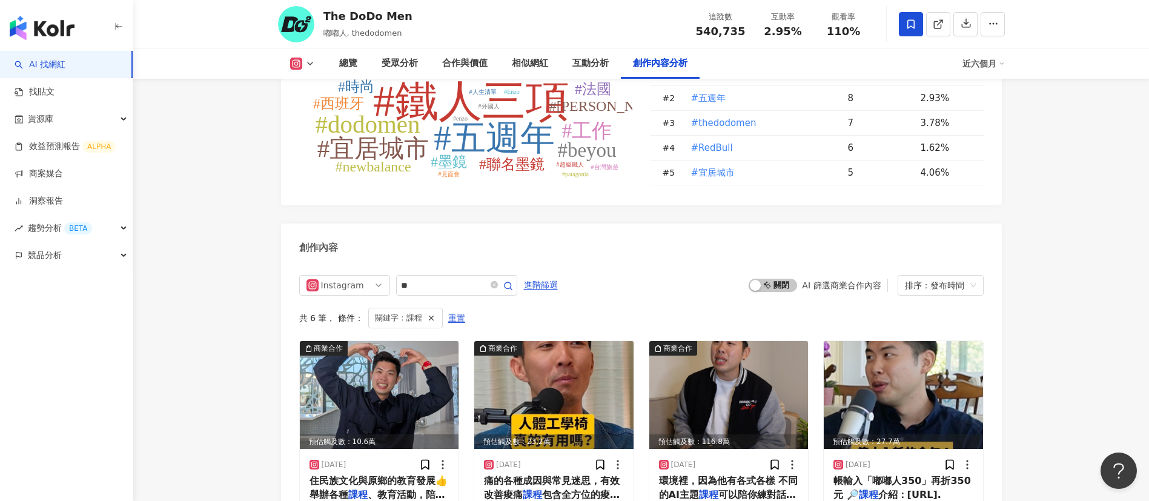
scroll to position [3731, 0]
click at [556, 488] on span "包含全方位的痠痛解法，幫助你找到痠痛" at bounding box center [552, 500] width 136 height 25
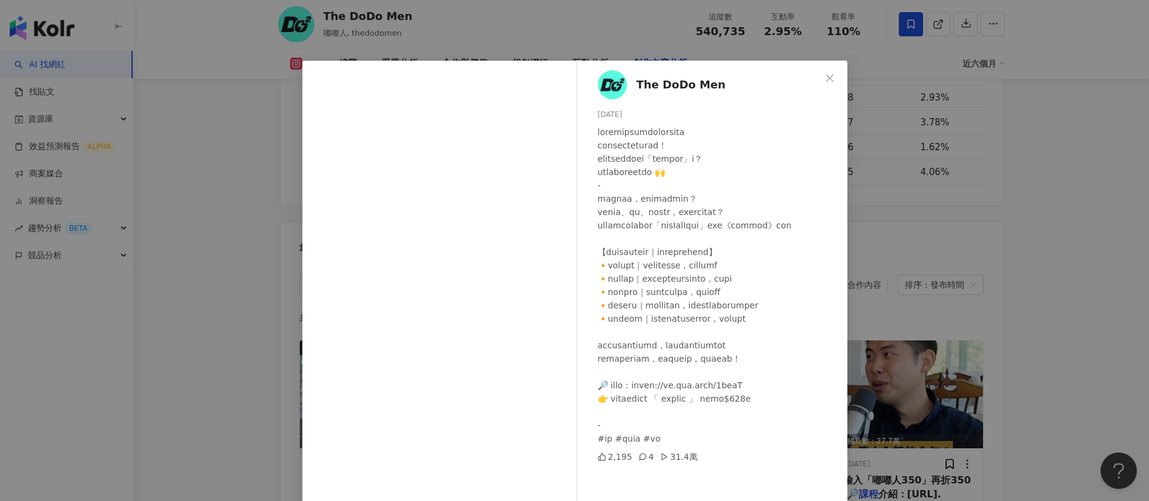
click at [950, 176] on div "The DoDo Men 2025/3/3 2,195 4 31.4萬 查看原始貼文" at bounding box center [574, 250] width 1149 height 501
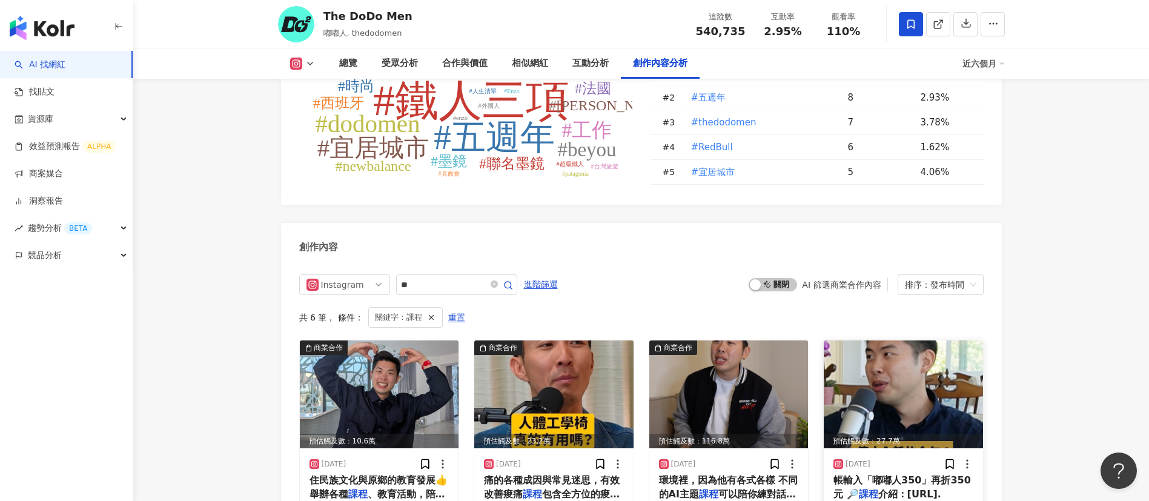
click at [899, 488] on span "介紹：[URL]." at bounding box center [909, 494] width 63 height 12
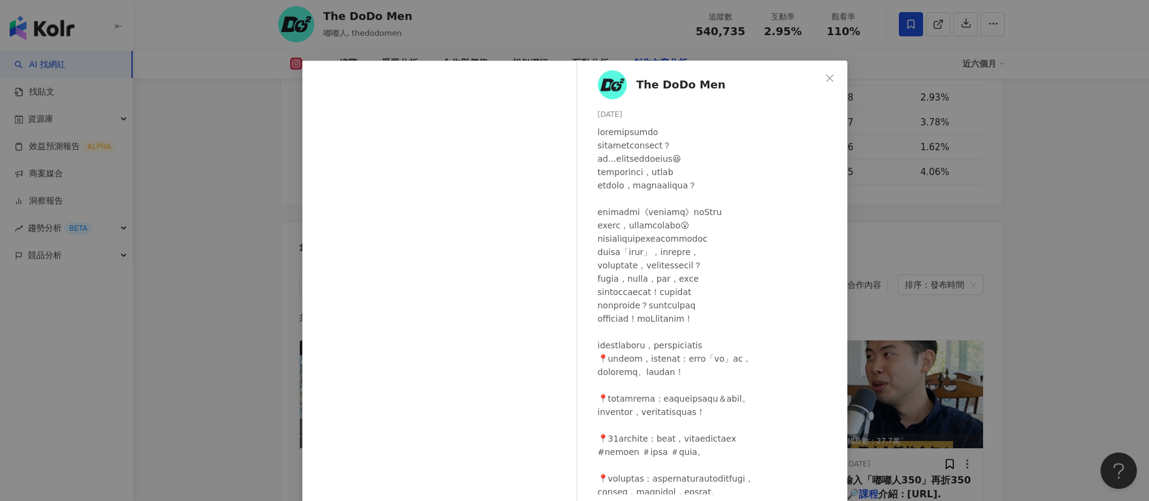
scroll to position [42, 0]
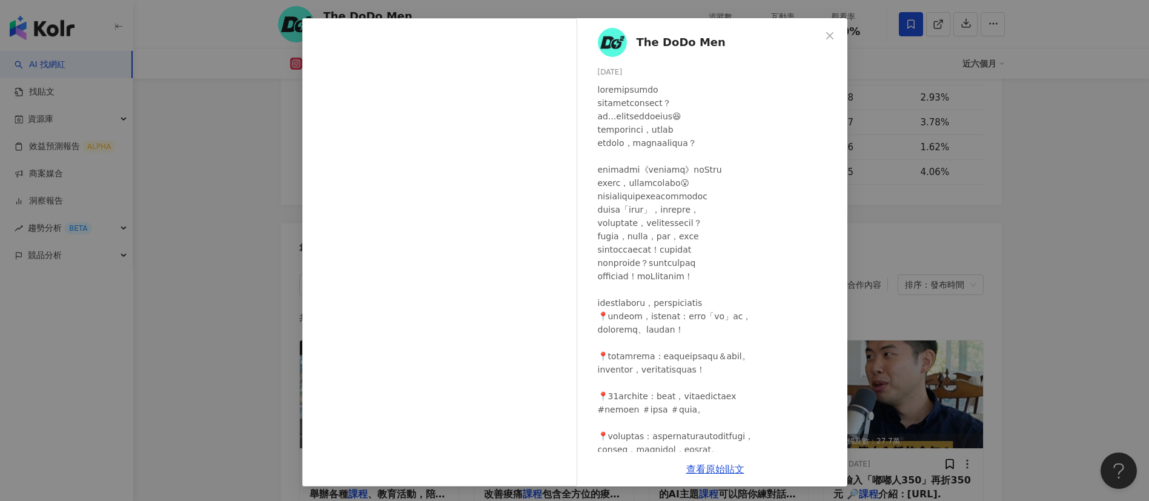
click at [656, 278] on div at bounding box center [718, 329] width 240 height 493
click at [673, 268] on div at bounding box center [718, 329] width 240 height 493
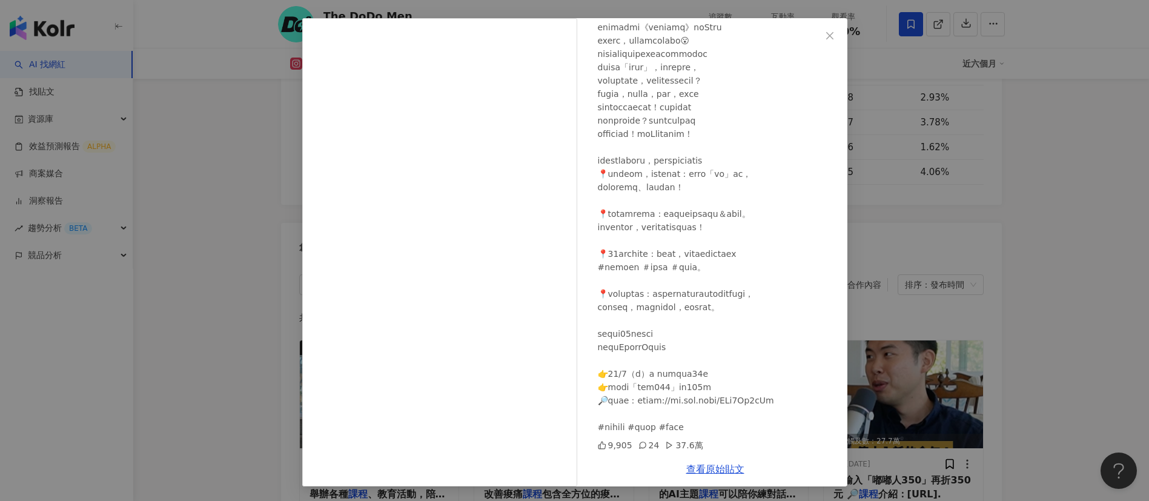
click at [930, 413] on div "The DoDo Men 2024/11/25 9,905 24 37.6萬 查看原始貼文" at bounding box center [574, 250] width 1149 height 501
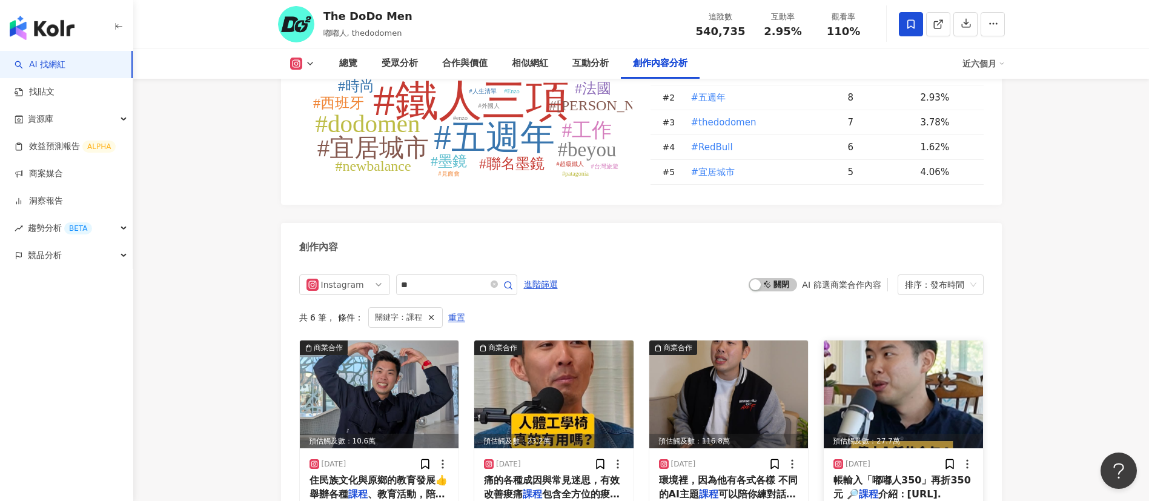
scroll to position [3836, 0]
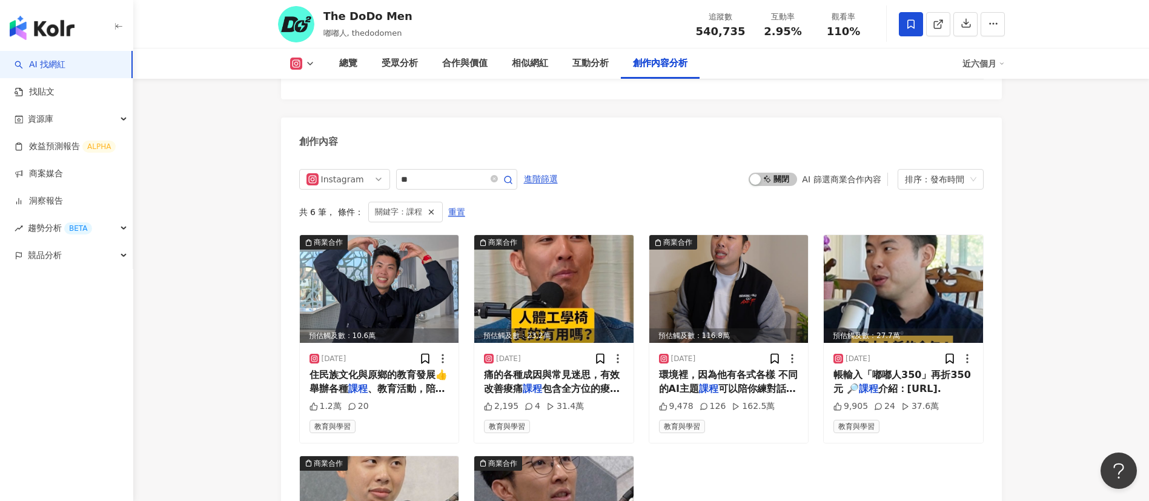
click at [836, 437] on div "商業合作 預估觸及數：10.6萬 2025/4/12 住民族文化與原鄉的教育發展👍 舉辦各種 課程 、教育活動，陪伴孩子們找到自己的力量 1.2萬 20 教育…" at bounding box center [641, 448] width 684 height 429
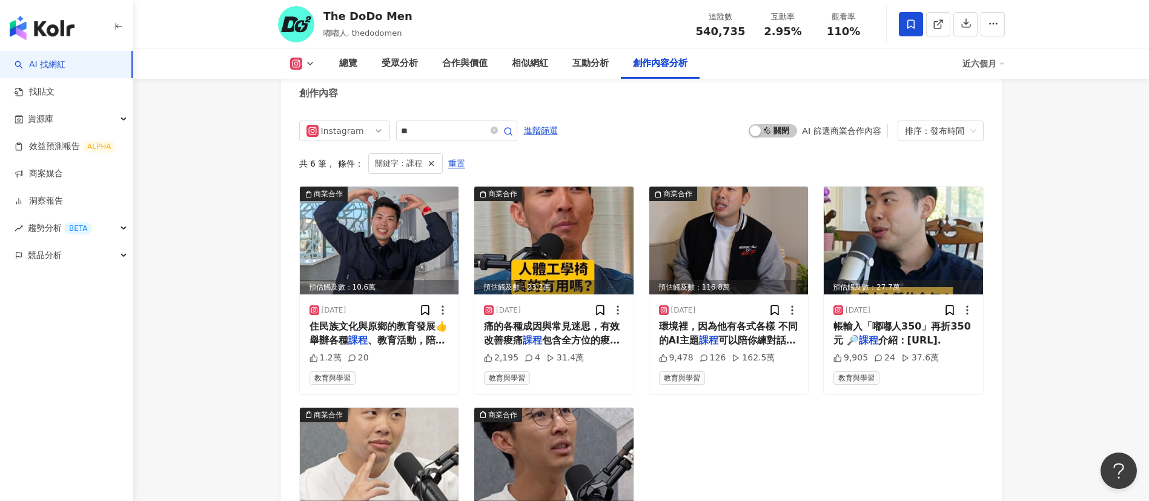
scroll to position [3885, 0]
drag, startPoint x: 825, startPoint y: 412, endPoint x: 916, endPoint y: 41, distance: 382.2
click at [825, 412] on div "商業合作 預估觸及數：10.6萬 2025/4/12 住民族文化與原鄉的教育發展👍 舉辦各種 課程 、教育活動，陪伴孩子們找到自己的力量 1.2萬 20 教育…" at bounding box center [641, 399] width 684 height 429
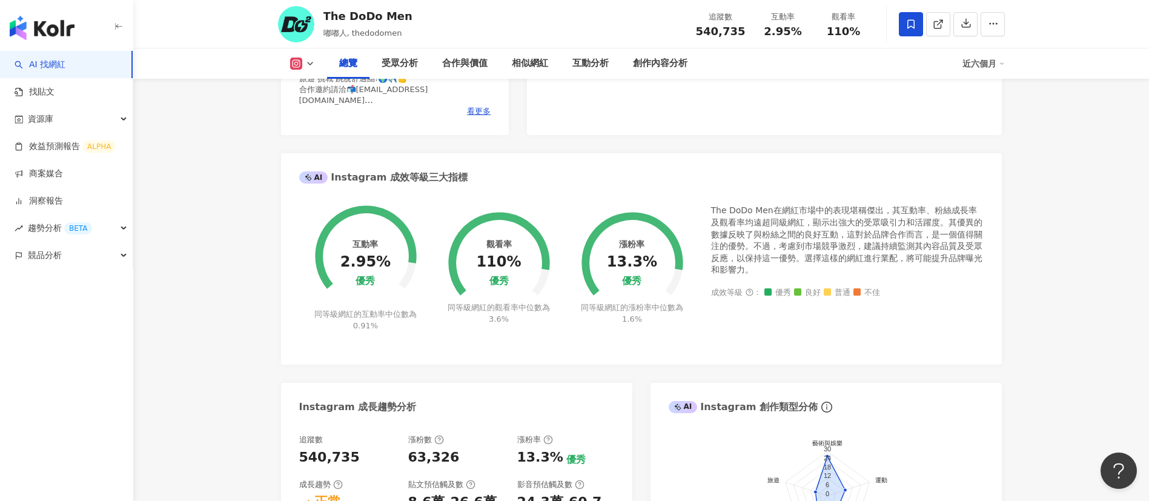
scroll to position [0, 0]
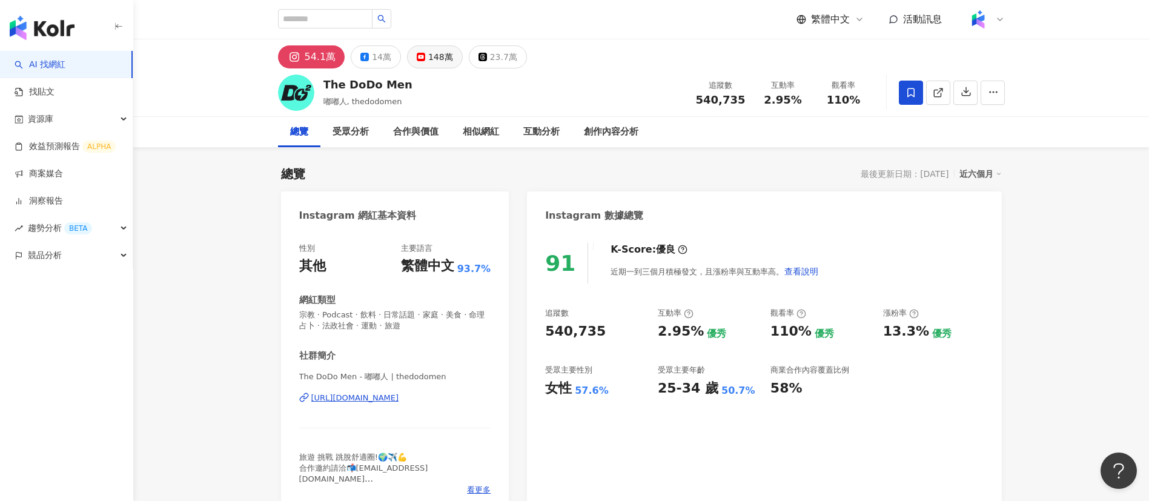
click at [437, 59] on div "148萬" at bounding box center [440, 56] width 25 height 17
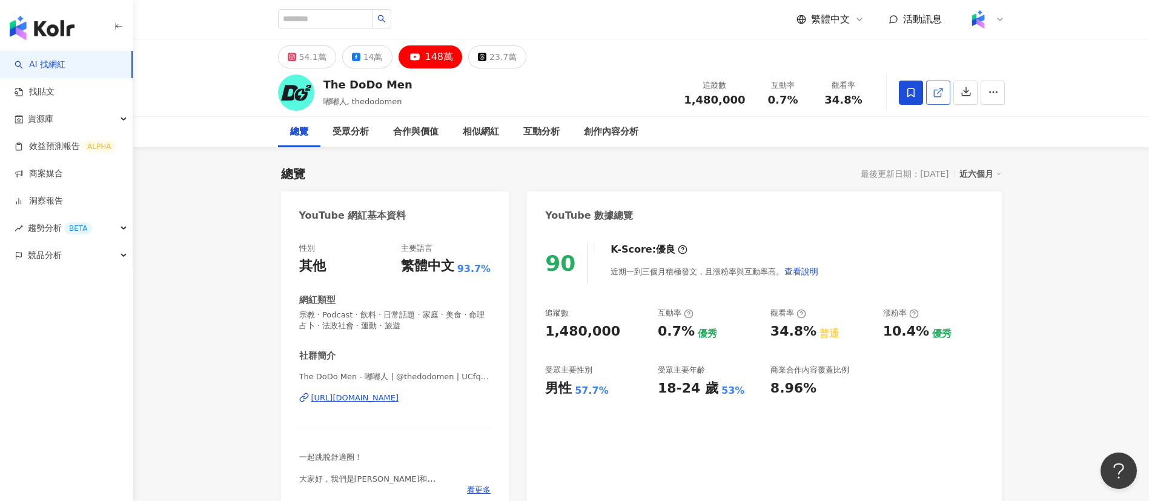
click at [935, 98] on span at bounding box center [938, 92] width 11 height 13
click at [792, 145] on div "總覽 受眾分析 合作與價值 相似網紅 互動分析 創作內容分析" at bounding box center [641, 132] width 727 height 30
click at [588, 131] on div "創作內容分析" at bounding box center [611, 132] width 55 height 15
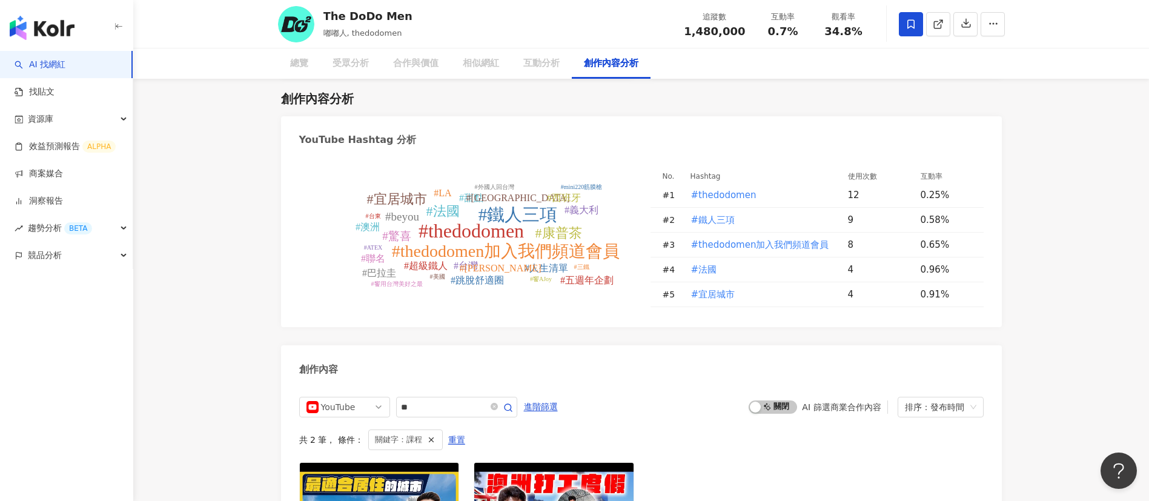
click at [736, 317] on div "#thedodomen #鐵人三項 #thedodomen加入我們頻道會員 #法國 #宜居城市 #康普茶 #beyou #驚喜 #台灣 #超級鐵人 #人生清單…" at bounding box center [641, 241] width 721 height 171
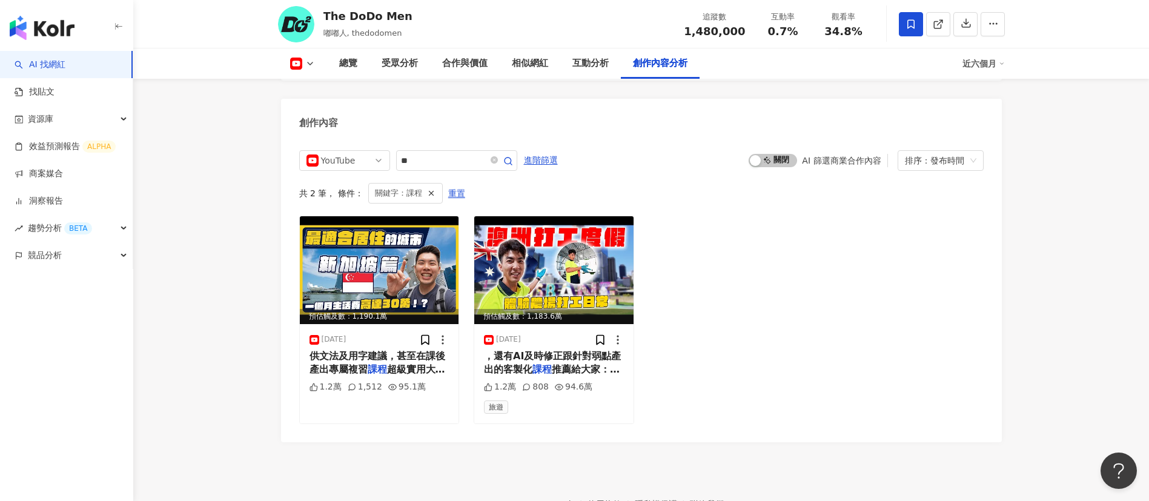
click at [736, 448] on footer "Kolr 使用條款 隱私權保護 聯絡我們 愛卡拉互動媒體股份有限公司 | 統一編號：53342456 | Copyright © 2025 iKala All…" at bounding box center [641, 509] width 1016 height 134
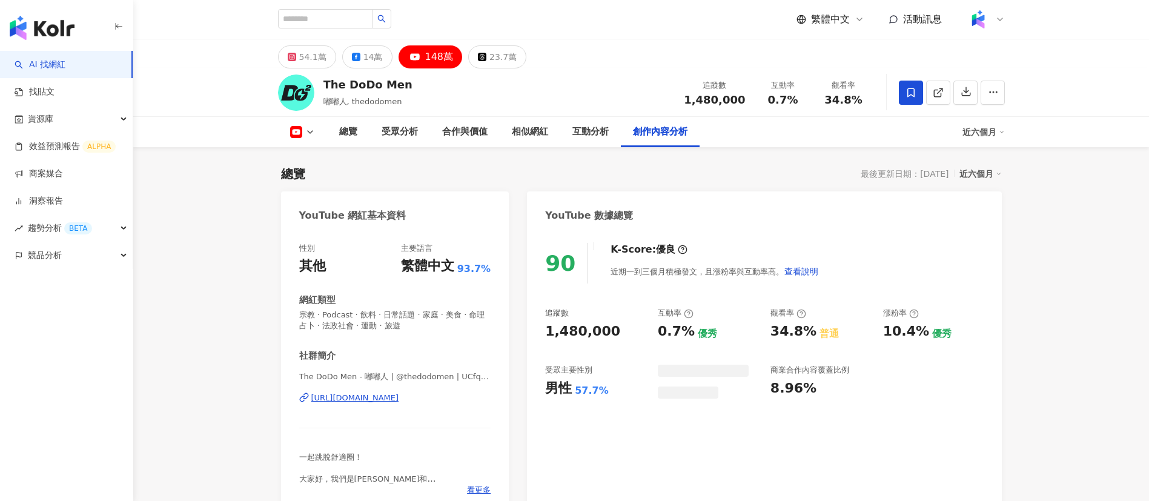
scroll to position [2648, 0]
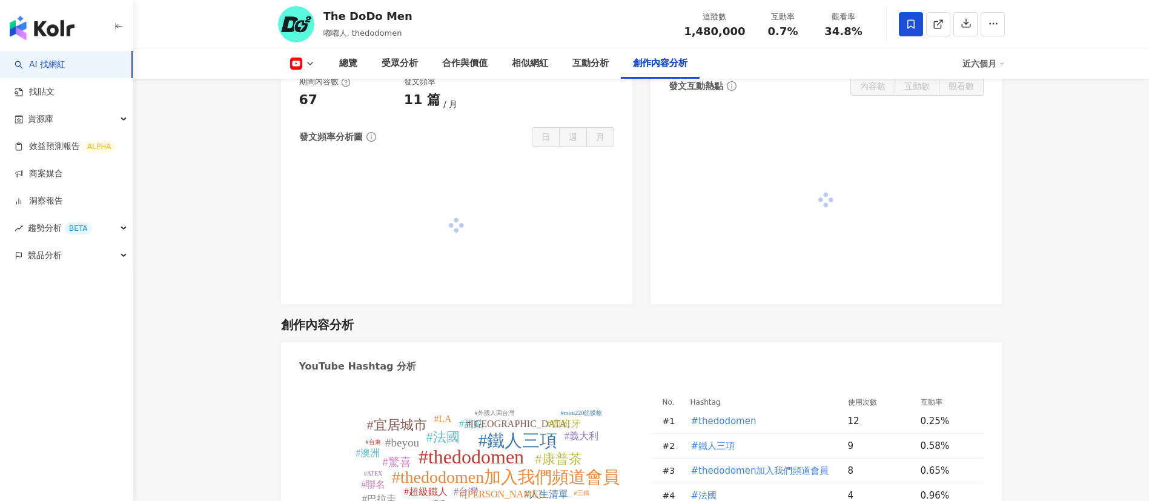
click at [43, 67] on link "AI 找網紅" at bounding box center [40, 65] width 51 height 12
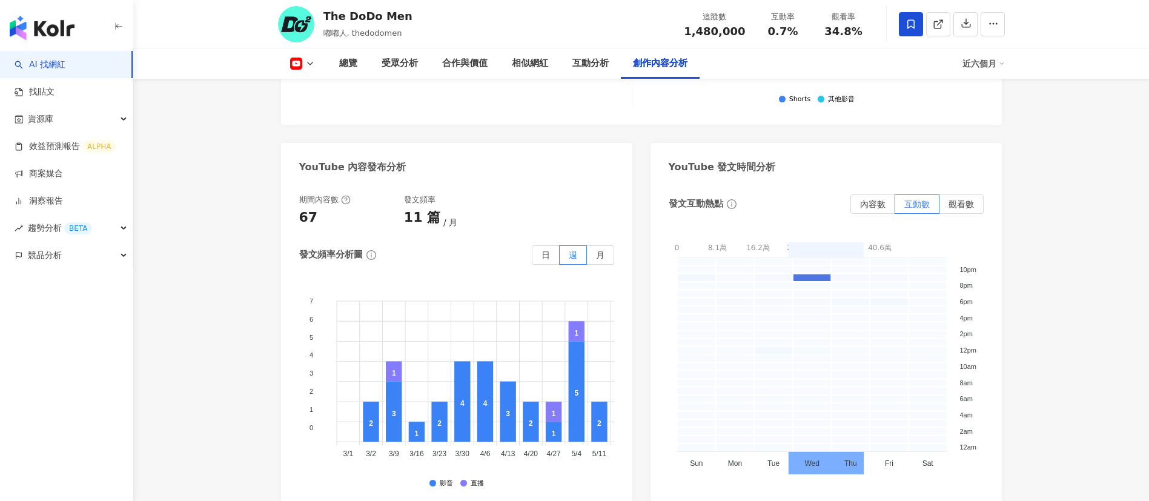
scroll to position [3304, 0]
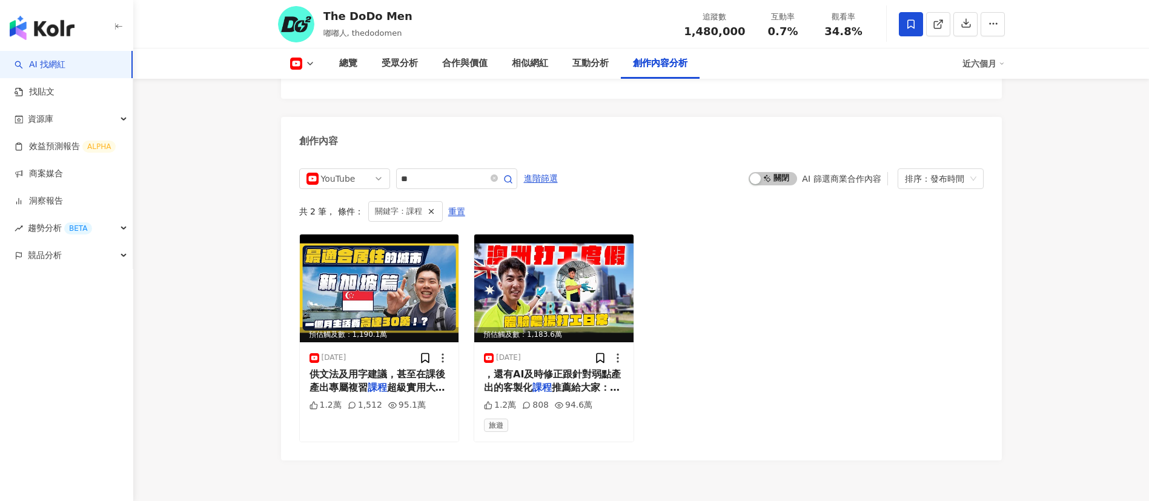
click at [62, 22] on img "button" at bounding box center [42, 28] width 65 height 24
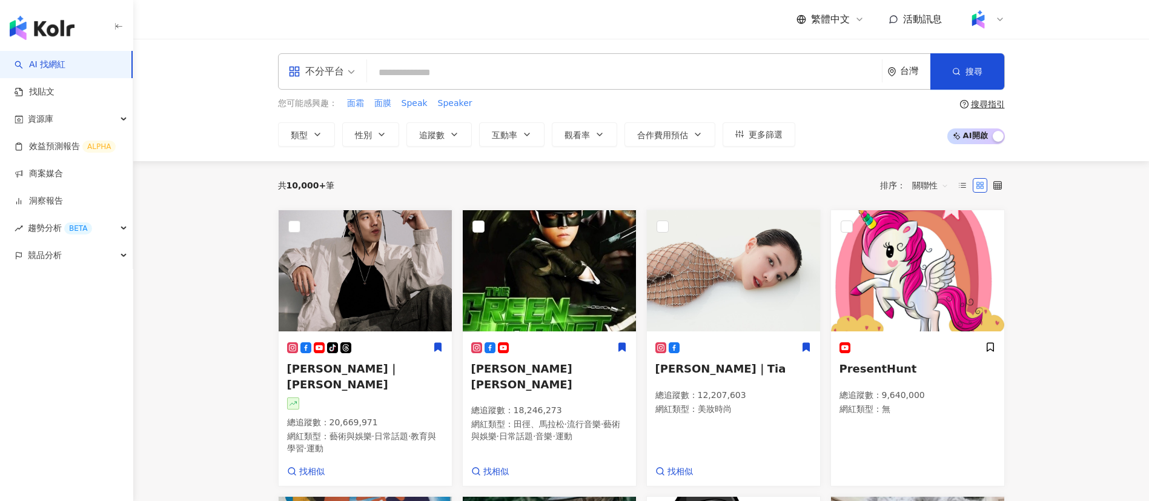
click at [431, 70] on input "search" at bounding box center [624, 72] width 505 height 23
paste input "**********"
type input "**********"
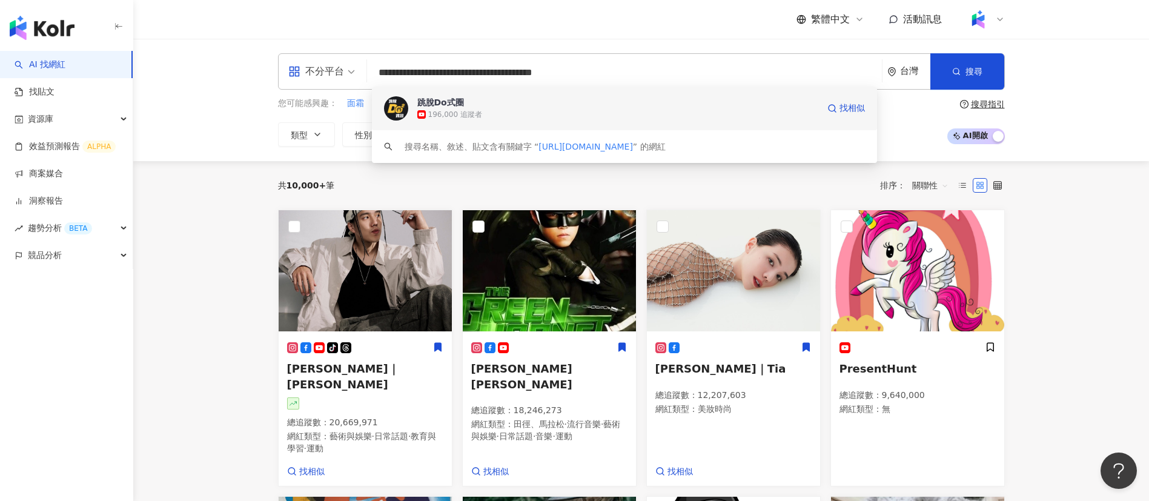
click at [529, 97] on span "跳脫Do式圈" at bounding box center [617, 102] width 401 height 12
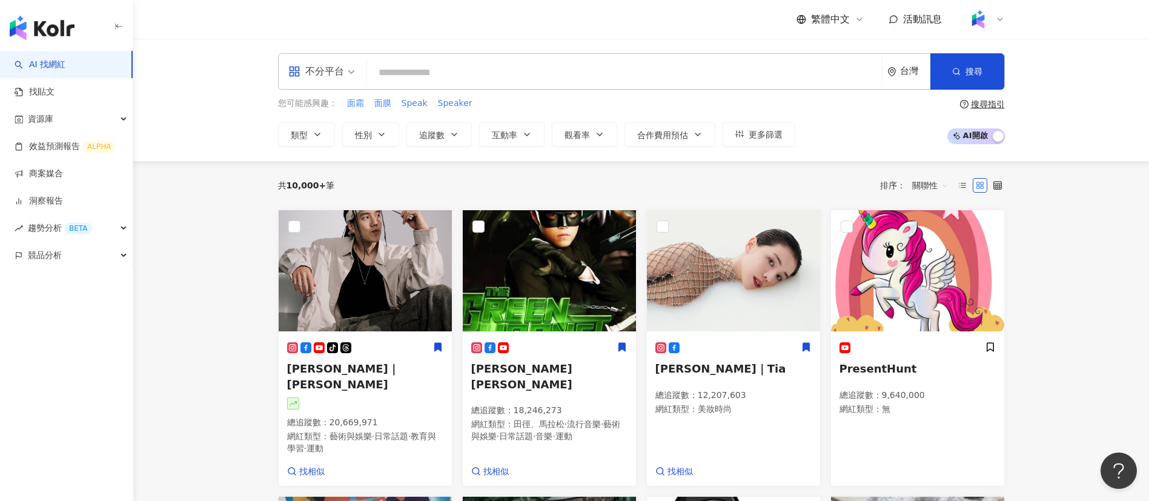
click at [1040, 151] on div "不分平台 台灣 搜尋 58ee63f7-8402-48e2-a90d-11ac542a47ec 跳脫Do式圈 196,000 追蹤者 搜尋名稱、敘述、貼文含有…" at bounding box center [641, 100] width 1016 height 122
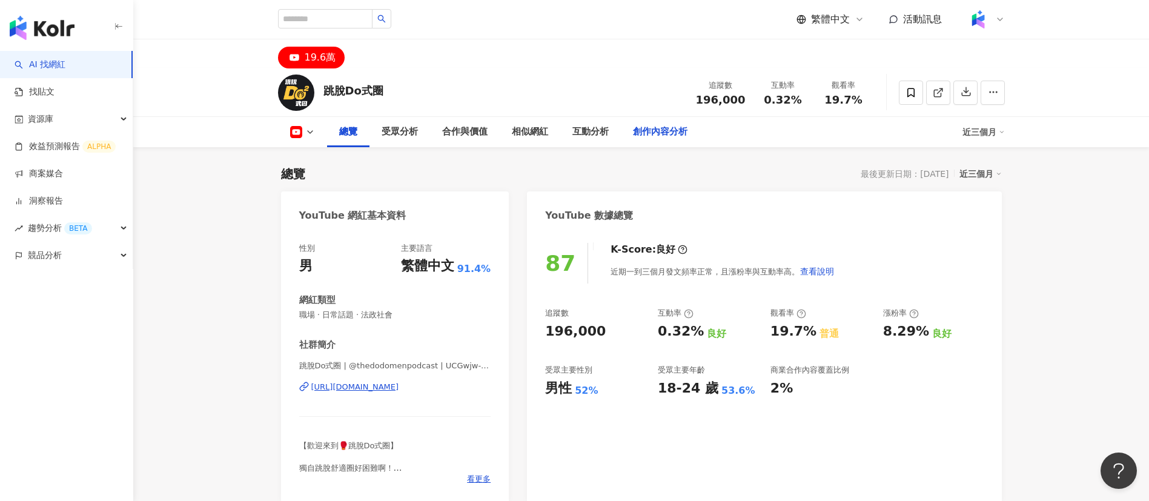
click at [653, 128] on div "創作內容分析" at bounding box center [660, 132] width 55 height 15
click at [649, 125] on div "創作內容分析" at bounding box center [660, 132] width 79 height 30
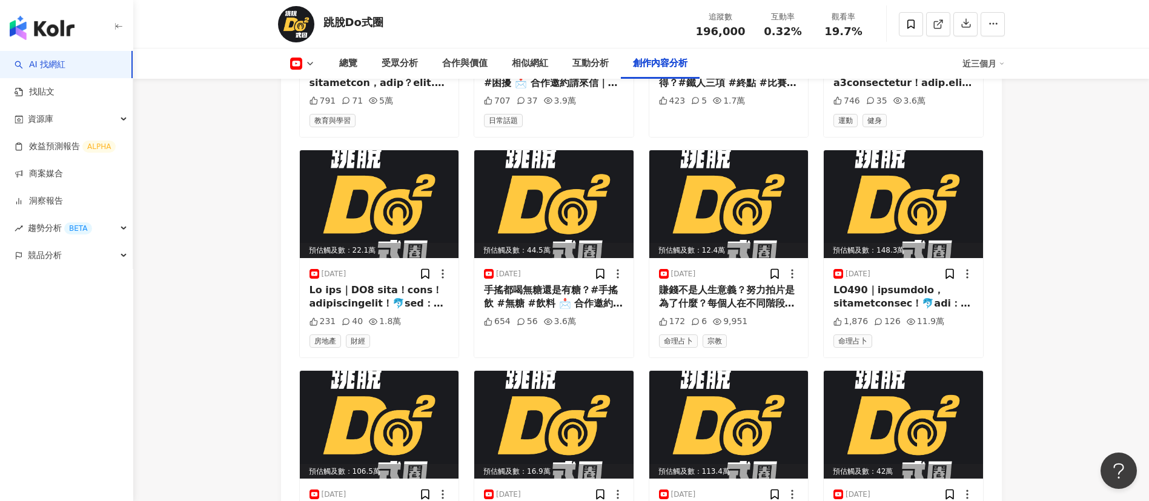
scroll to position [3458, 0]
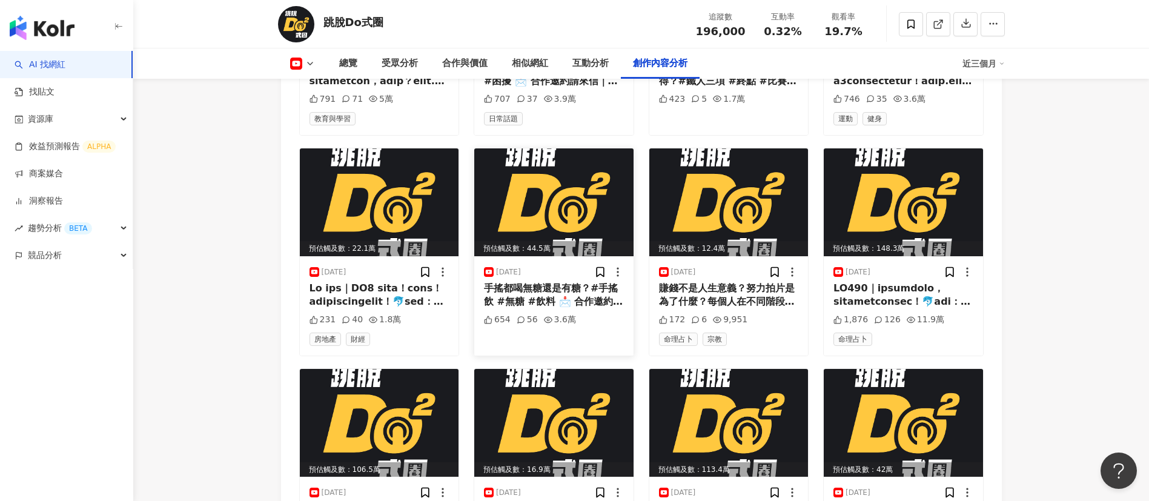
click at [574, 303] on div "手搖都喝無糖還是有糖？#手搖飲 #無糖 #飲料 📩 合作邀約請來信｜[EMAIL_ADDRESS][DOMAIN_NAME] 本節目由【聲歷其境】團隊製作播出…" at bounding box center [554, 295] width 140 height 27
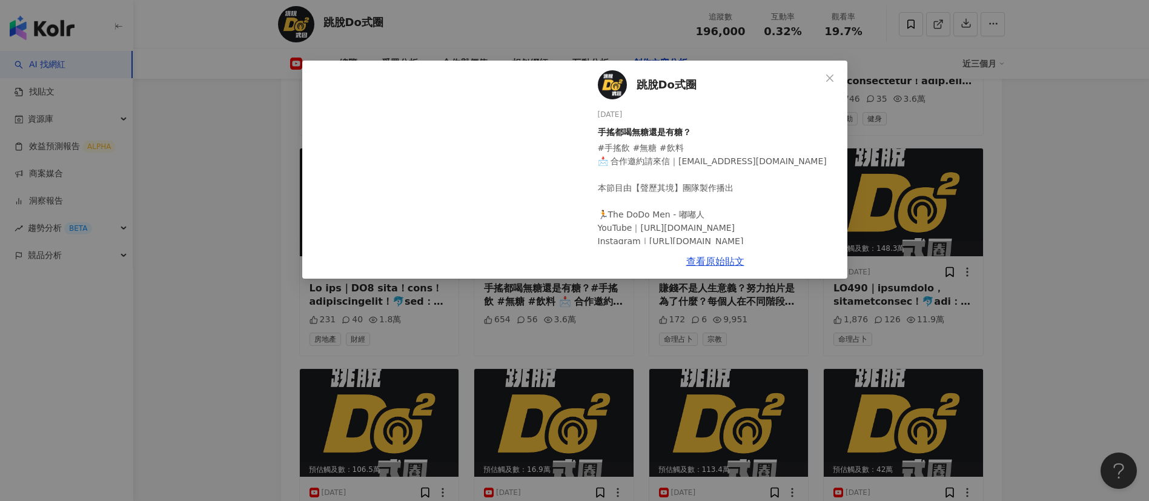
scroll to position [48, 0]
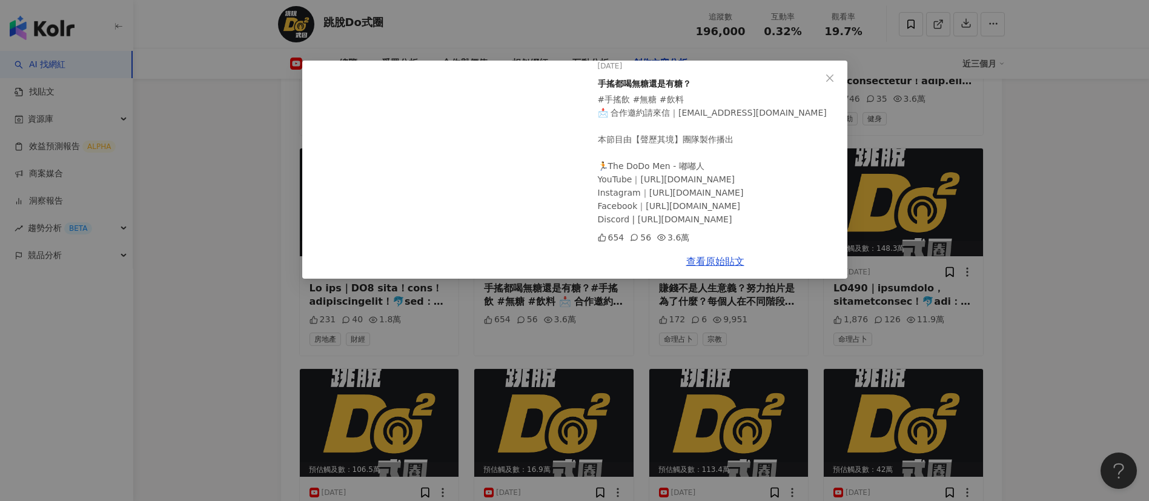
click at [985, 297] on div "跳脫Do式圈 [DATE] 手搖都喝無糖還是有糖？ #手搖飲 #無糖 #飲料 📩 合作邀約請來信｜[EMAIL_ADDRESS][DOMAIN_NAME] 本…" at bounding box center [574, 250] width 1149 height 501
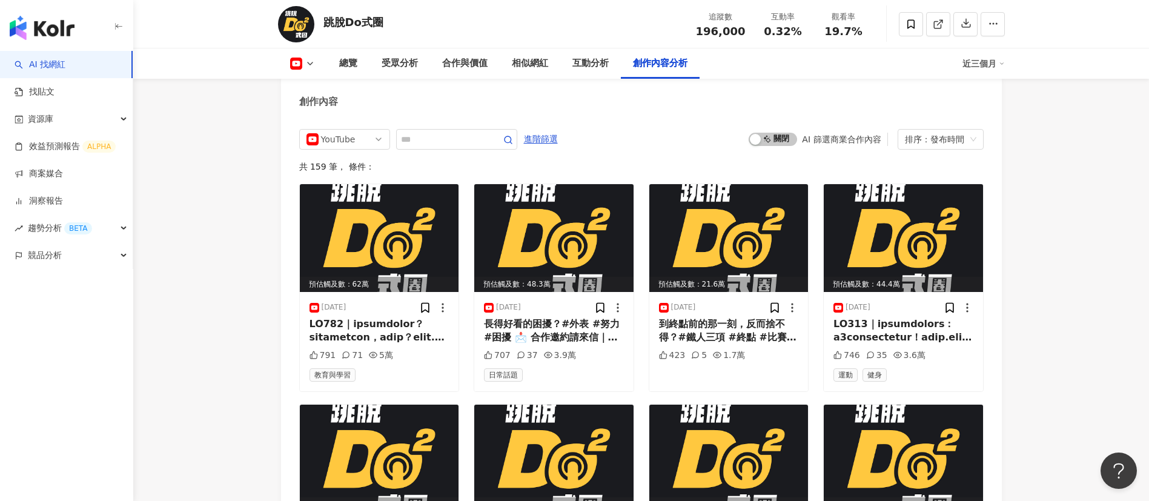
scroll to position [3199, 0]
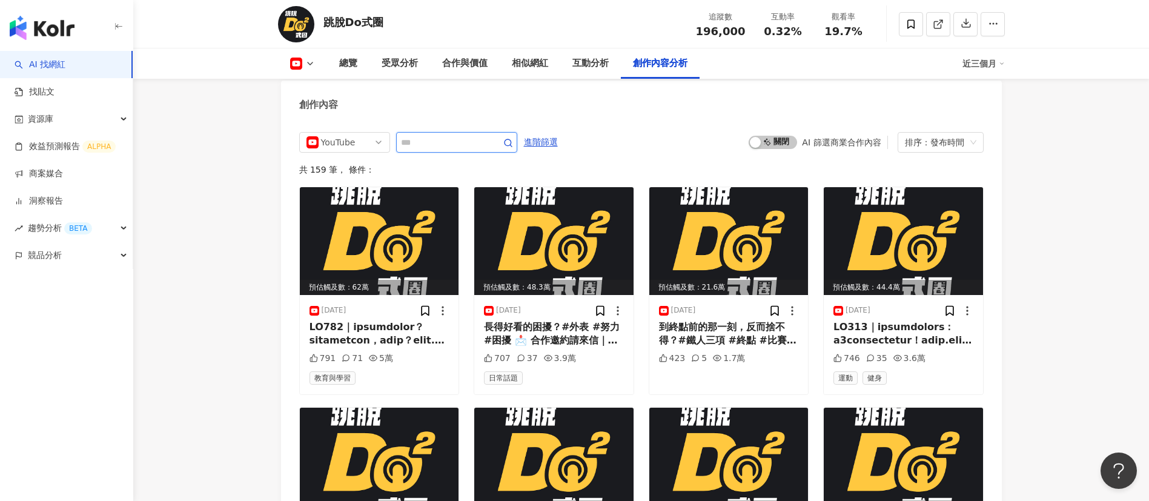
click at [486, 146] on input "text" at bounding box center [443, 142] width 85 height 15
type input "**"
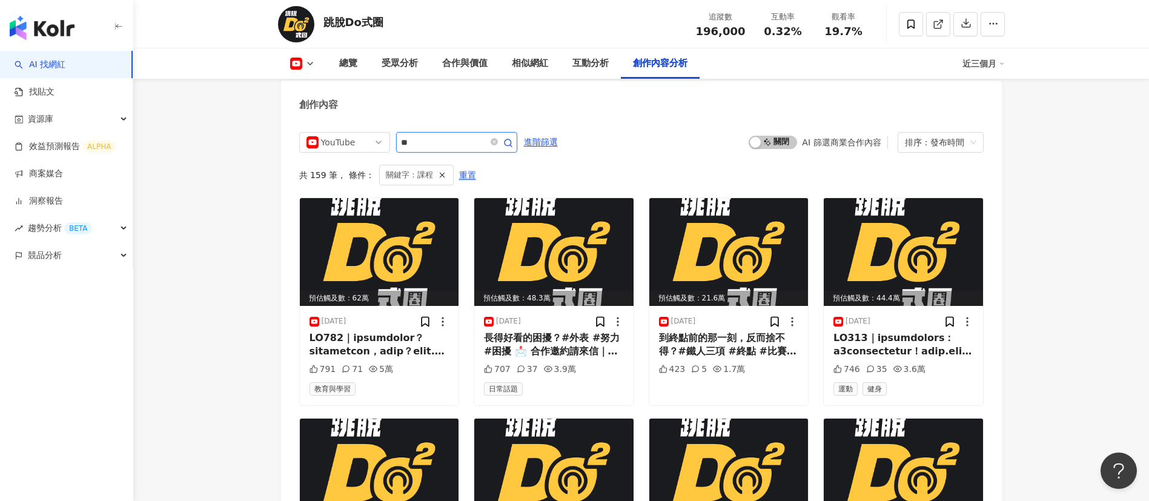
scroll to position [3210, 0]
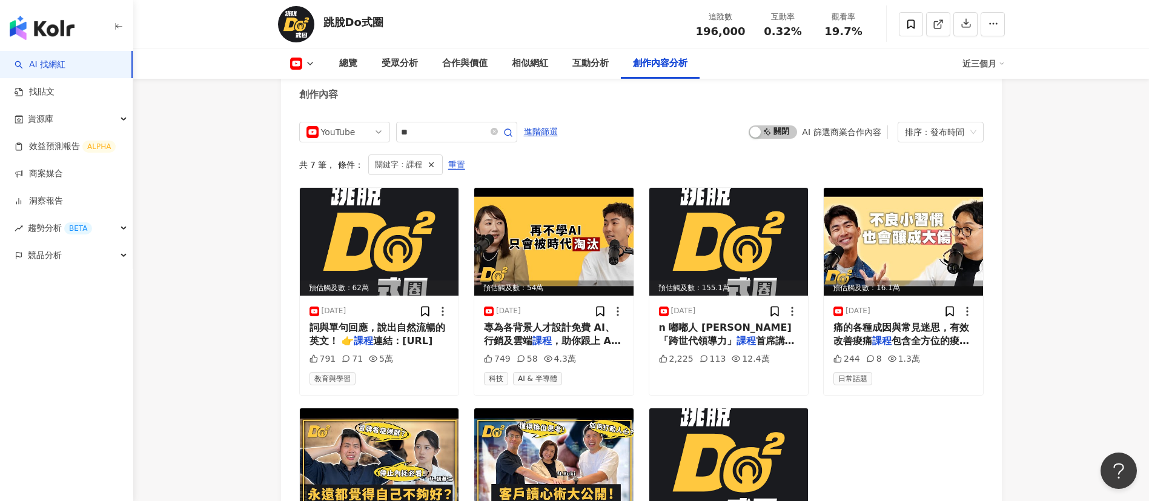
click at [671, 127] on div "YouTube ** 進階篩選 啟動 關閉 AI 篩選商業合作內容 排序：發布時間 共 7 筆 ， 條件： 關鍵字：課程 重置 預估觸及數：62萬 [DATE…" at bounding box center [641, 372] width 721 height 525
click at [554, 341] on span "專為各背景人才設計免費 AI、行銷及雲端" at bounding box center [549, 334] width 131 height 25
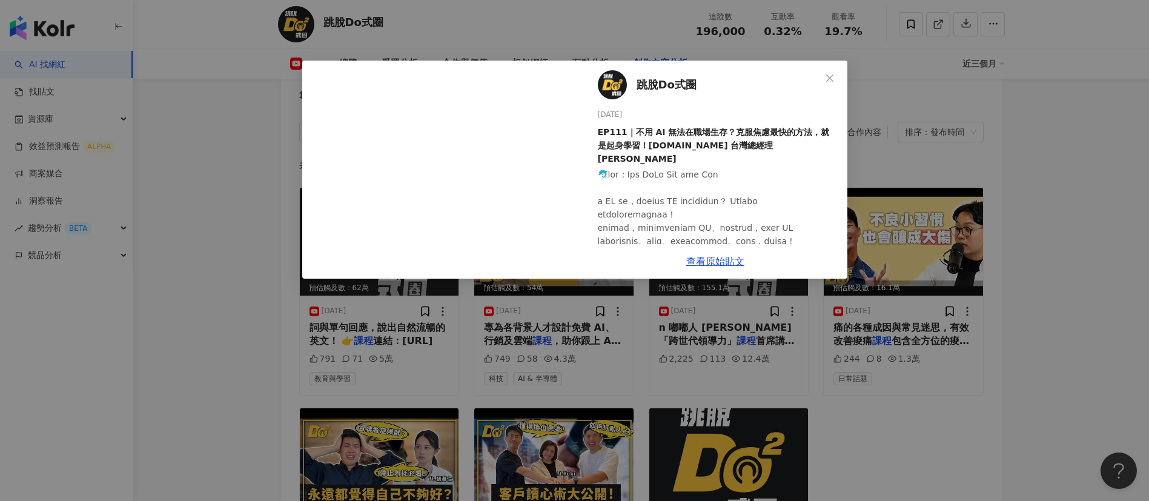
click at [694, 214] on div at bounding box center [718, 388] width 240 height 440
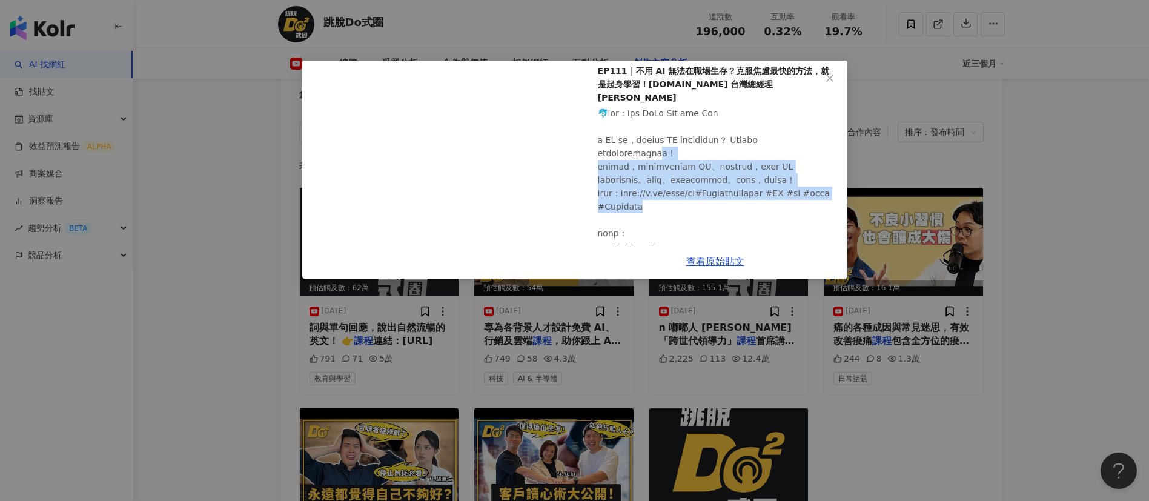
drag, startPoint x: 711, startPoint y: 145, endPoint x: 755, endPoint y: 212, distance: 80.1
click at [755, 212] on div at bounding box center [718, 327] width 240 height 440
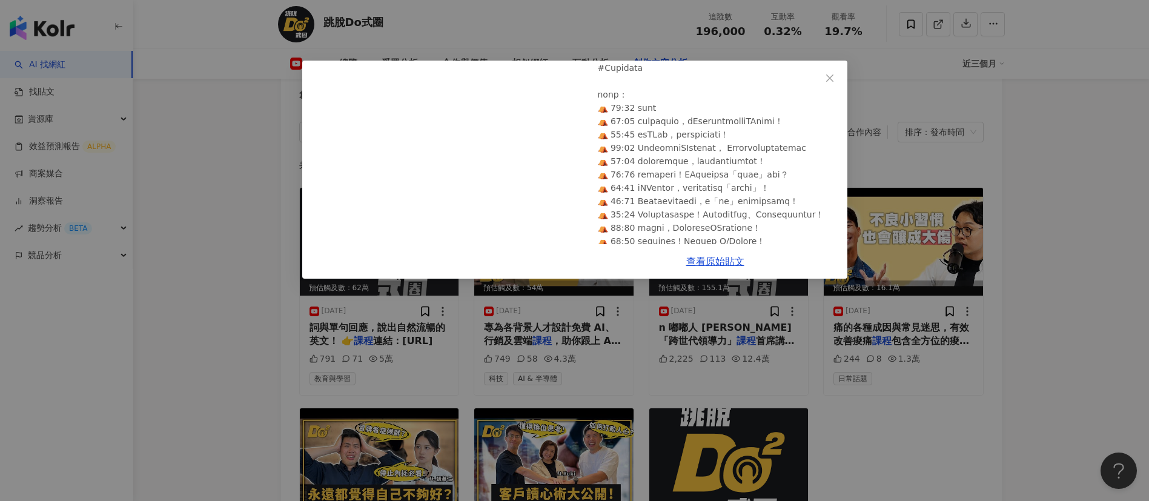
scroll to position [201, 0]
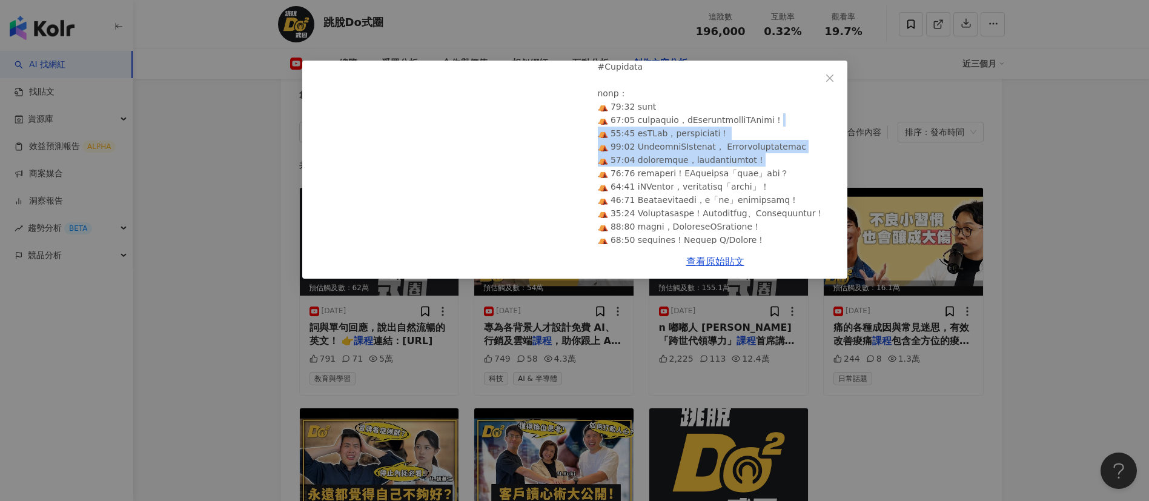
drag, startPoint x: 666, startPoint y: 136, endPoint x: 725, endPoint y: 194, distance: 83.5
click at [725, 194] on div at bounding box center [718, 187] width 240 height 440
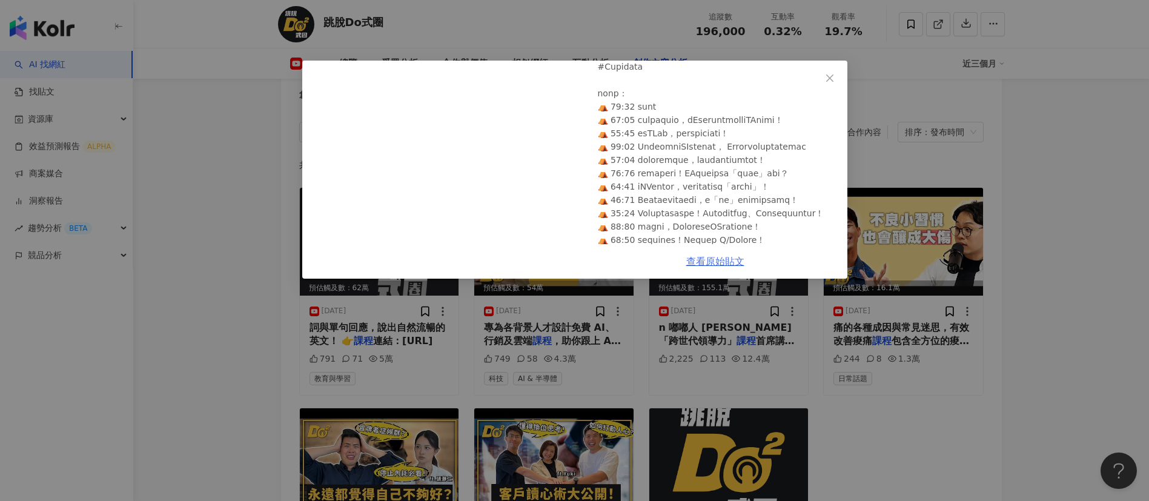
click at [717, 261] on link "查看原始貼文" at bounding box center [715, 262] width 58 height 12
click at [962, 469] on div "跳脫Do式圈 [DATE] EP111｜不用 AI 無法在職場生存？克服焦慮最快的方法，就是起身學習！[DOMAIN_NAME] 台灣總經理 [PERSON_…" at bounding box center [574, 250] width 1149 height 501
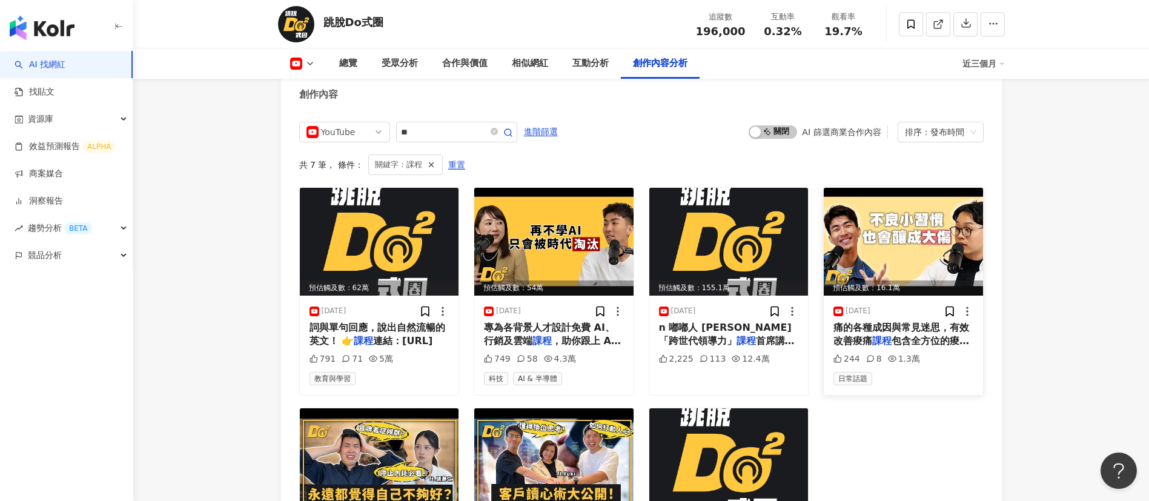
click at [933, 355] on span "包含全方位的痠痛解法，幫助你找到痠痛" at bounding box center [901, 347] width 136 height 25
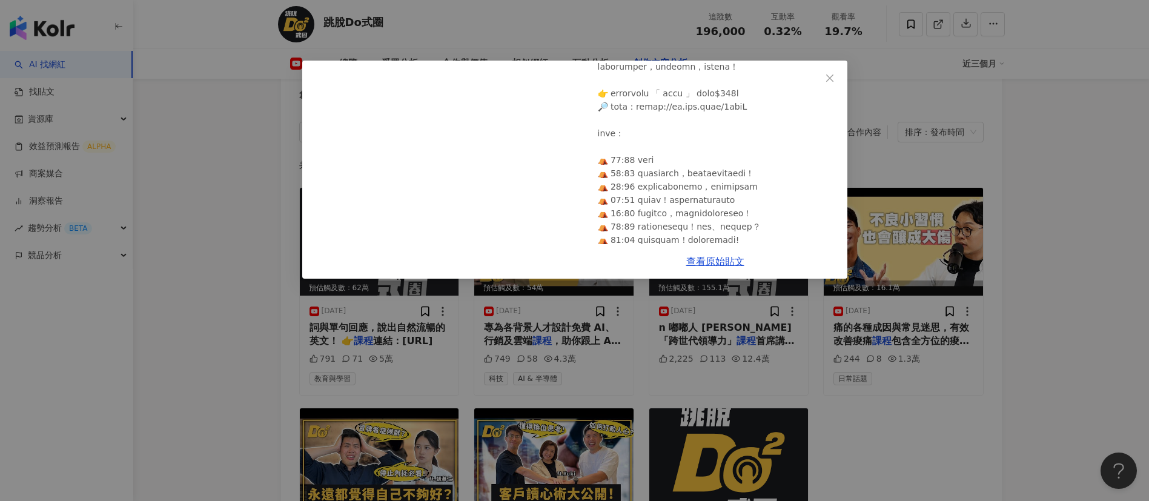
scroll to position [319, 0]
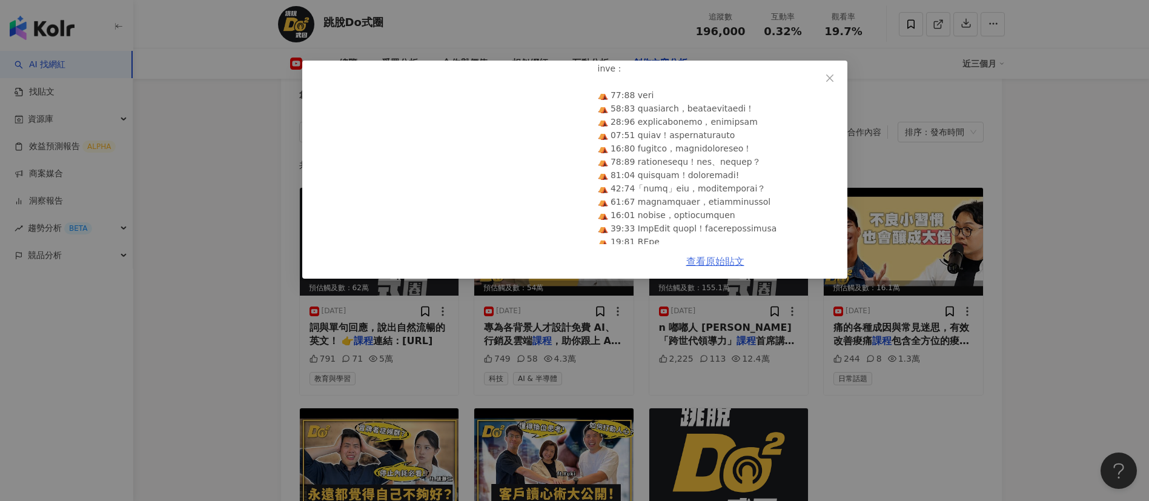
click at [709, 258] on link "查看原始貼文" at bounding box center [715, 262] width 58 height 12
click at [936, 61] on div "跳脫Do式圈 [DATE] EP97｜小習慣也會釀大傷！現在姿勢就歪掉，以後就很難根治了！feat. 三個字 244 8 1.3萬 查看原始貼文" at bounding box center [574, 250] width 1149 height 501
